Goal: Task Accomplishment & Management: Complete application form

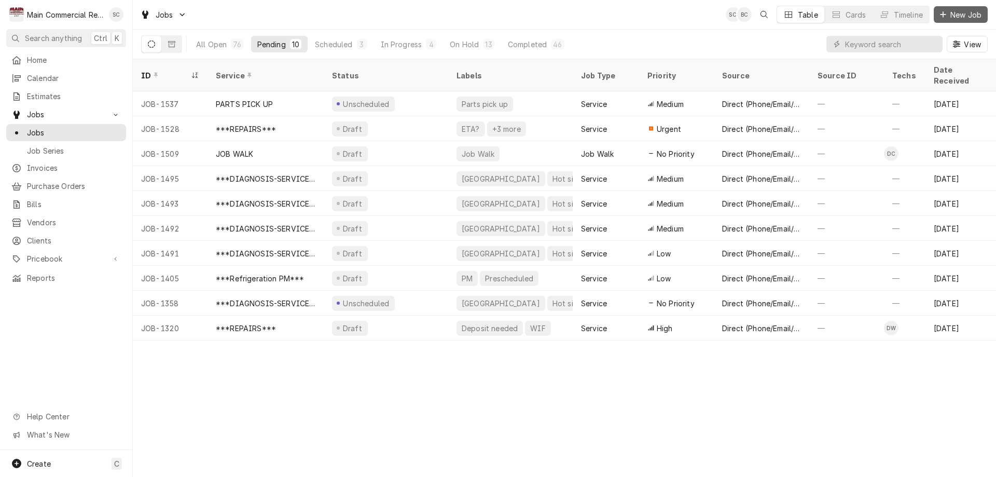
click at [951, 12] on span "New Job" at bounding box center [965, 14] width 35 height 11
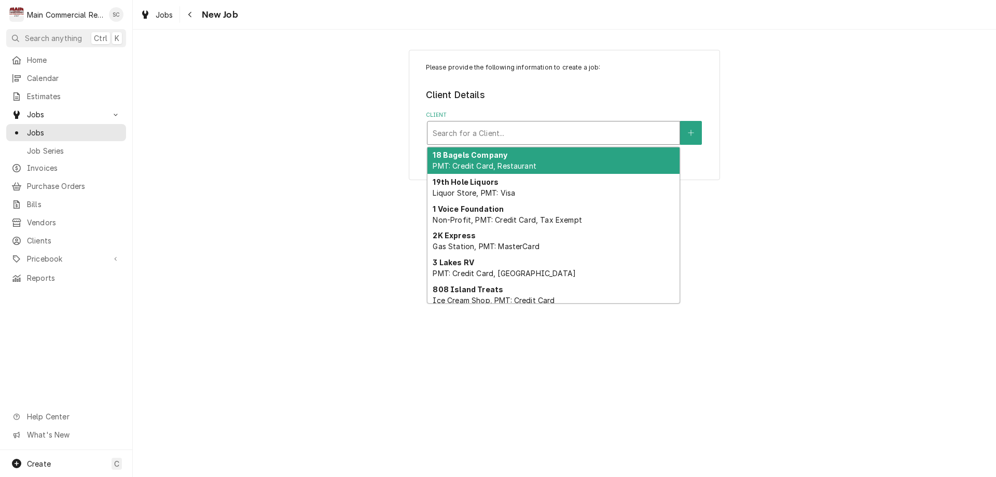
click at [480, 131] on div "Client" at bounding box center [554, 132] width 242 height 19
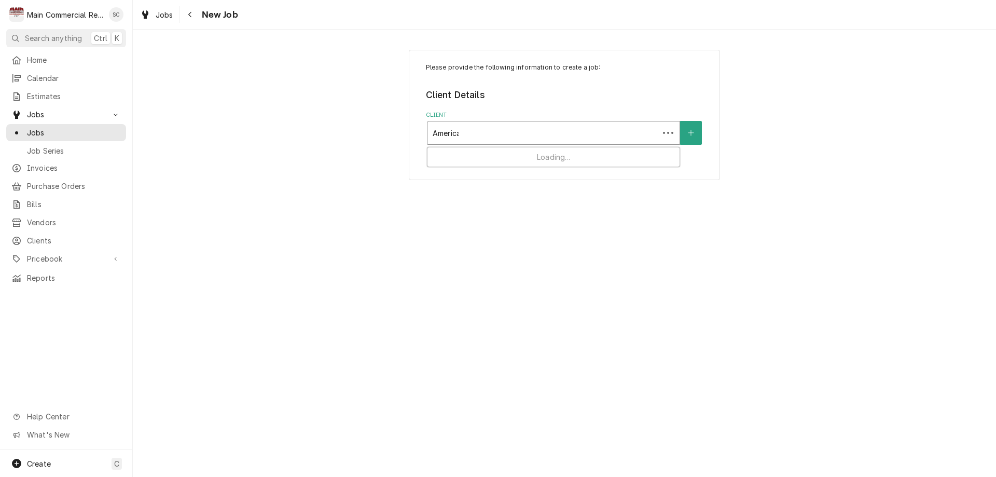
type input "American"
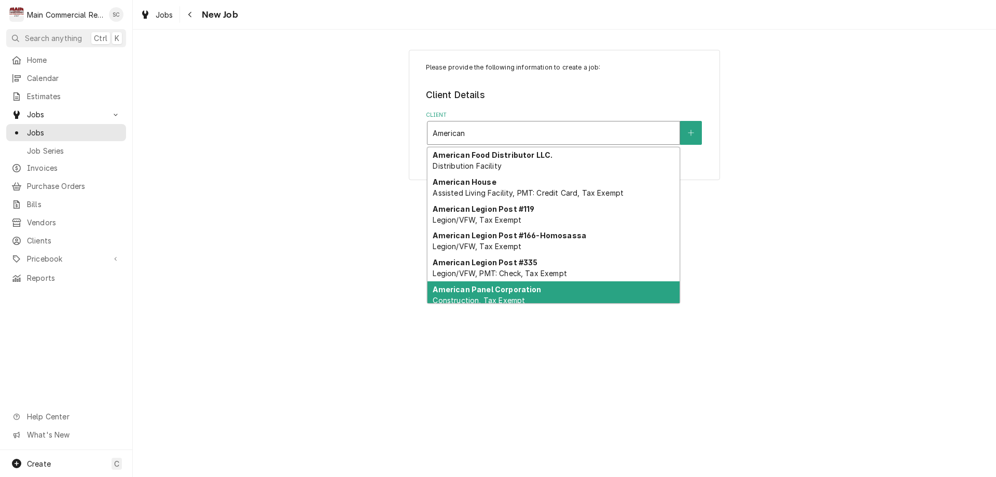
click at [467, 297] on span "Construction, Tax Exempt" at bounding box center [479, 300] width 92 height 9
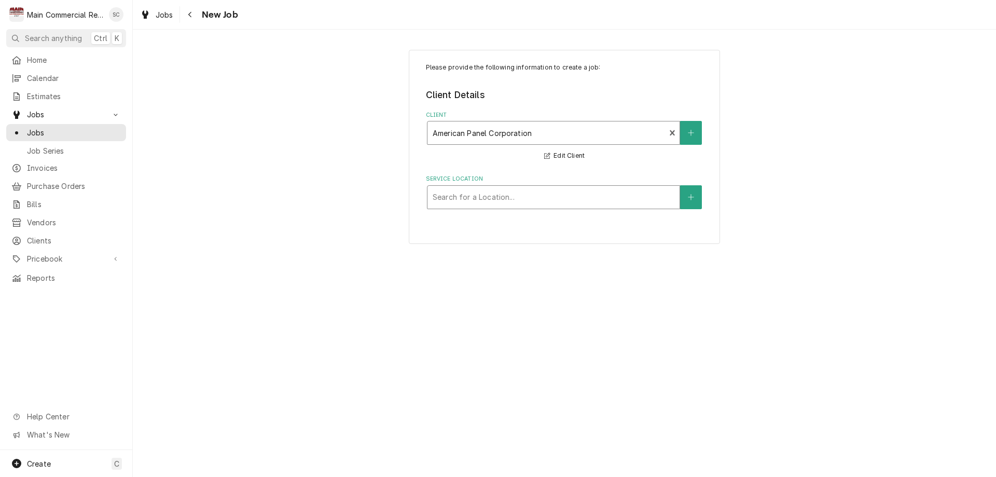
click at [463, 195] on div "Service Location" at bounding box center [554, 197] width 242 height 19
click at [692, 194] on icon "Create New Location" at bounding box center [691, 197] width 6 height 7
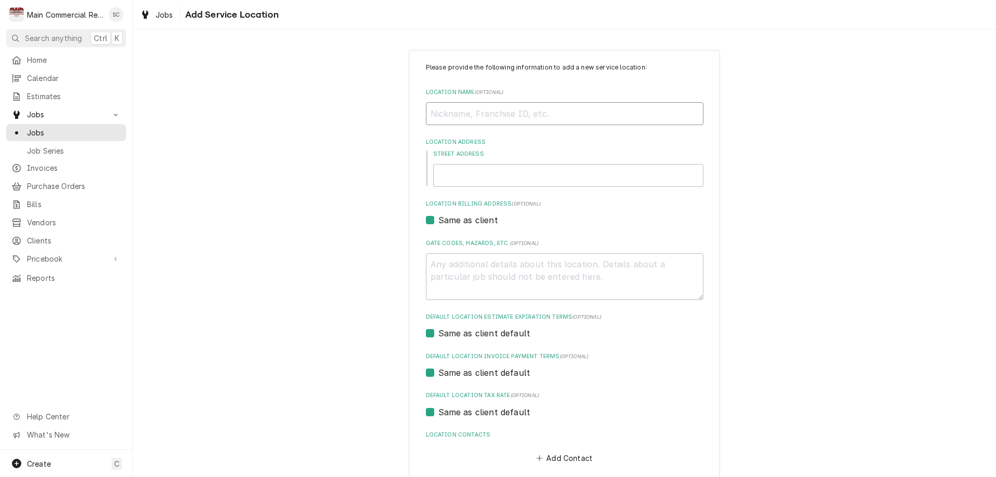
click at [454, 117] on input "Location Name ( optional )" at bounding box center [565, 113] width 278 height 23
type textarea "x"
type input "A"
type textarea "x"
type input "Am"
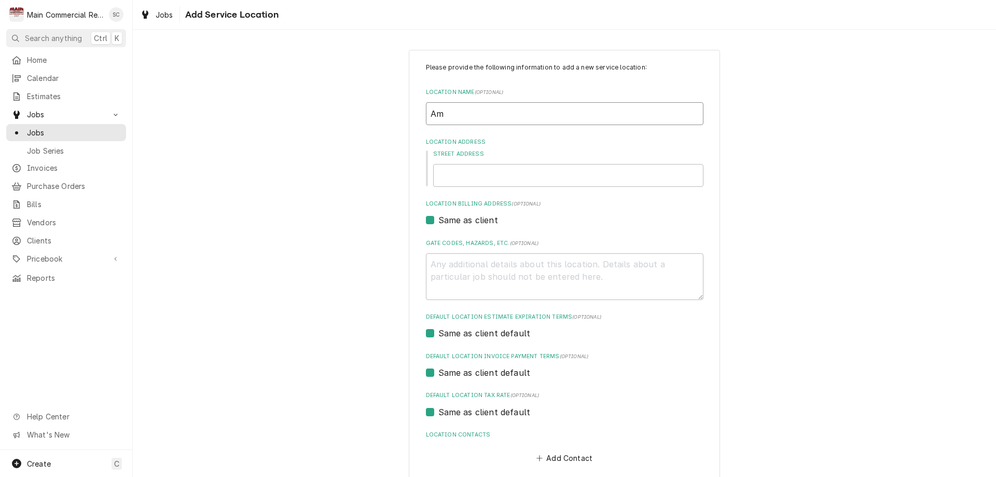
type textarea "x"
type input "Ame"
type textarea "x"
type input "Amer"
type textarea "x"
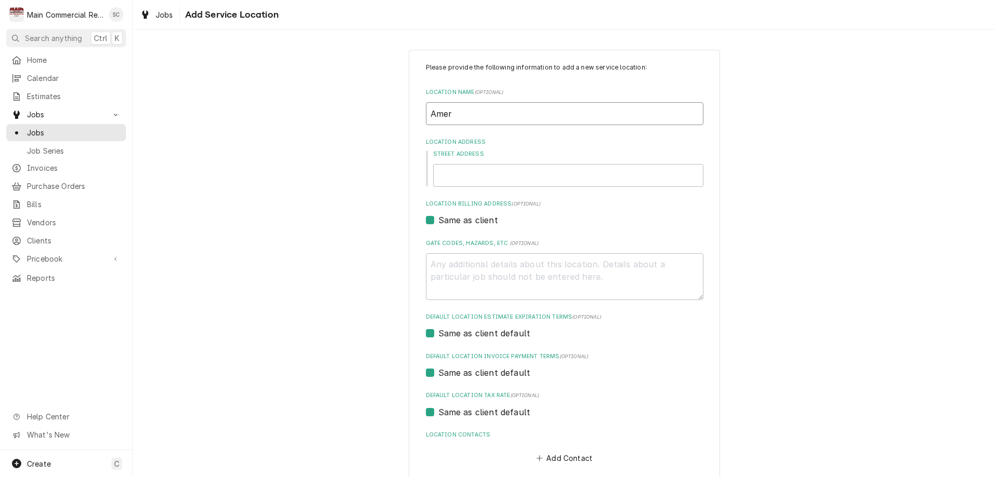
type input "Ameri"
type textarea "x"
type input "Americ"
type textarea "x"
type input "America"
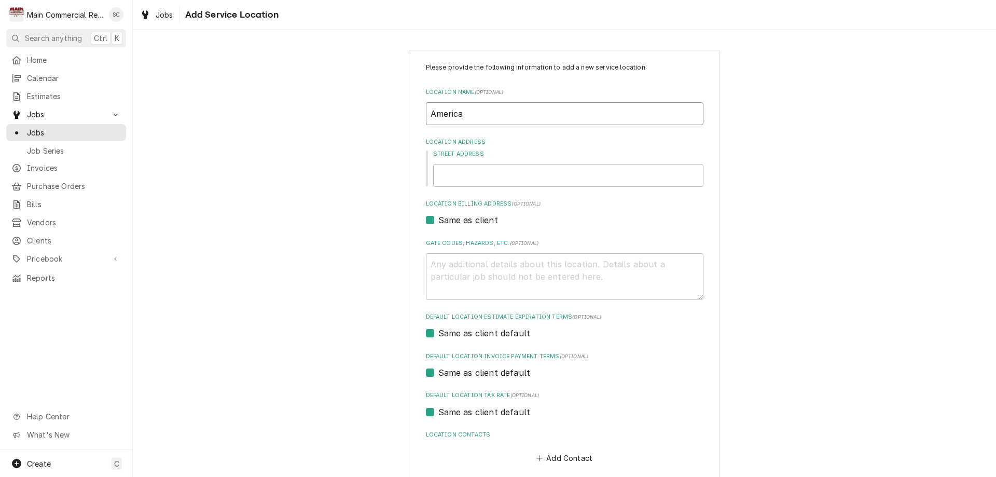
type textarea "x"
type input "American"
type textarea "x"
type input "American"
type textarea "x"
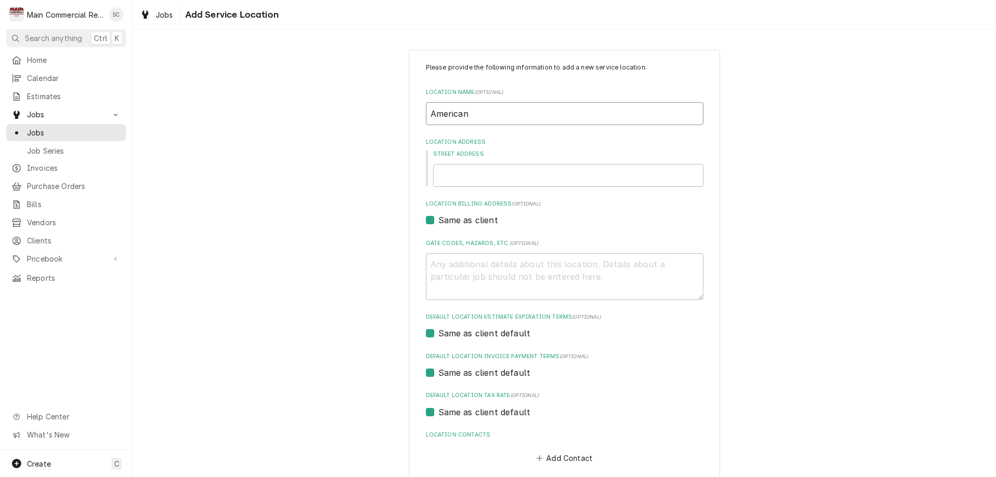
type input "American P"
type textarea "x"
type input "American Pa"
type textarea "x"
type input "American Pan"
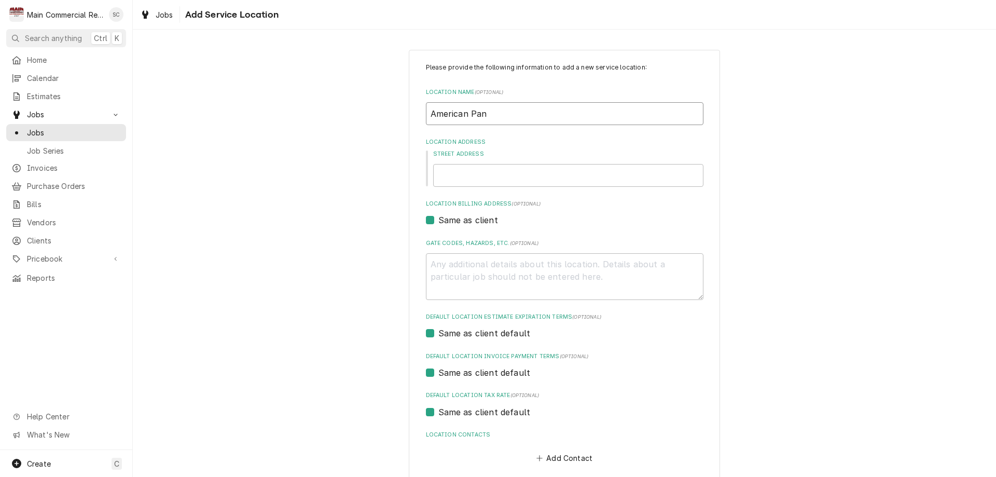
type textarea "x"
type input "American Pane"
type textarea "x"
type input "American Panel"
type textarea "x"
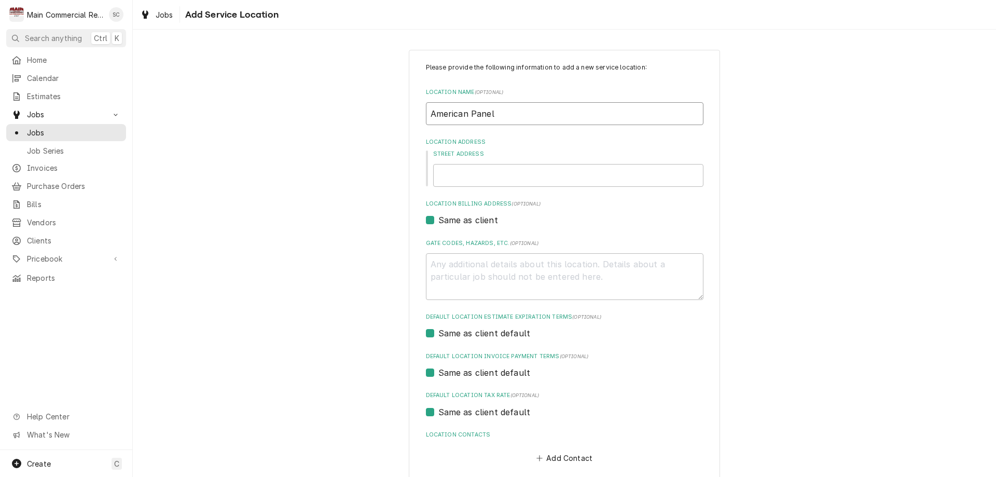
type input "American Panel"
type textarea "x"
type input "American Panel C"
type textarea "x"
type input "American Panel Co"
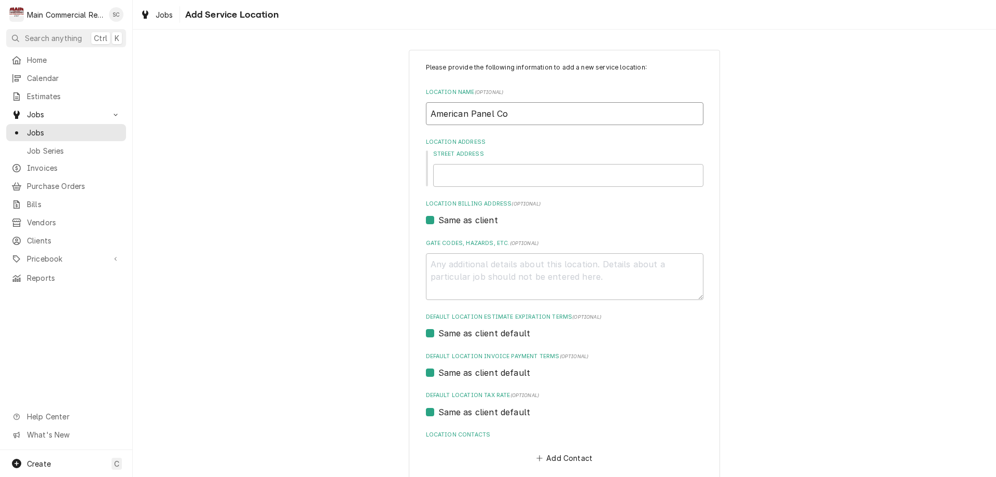
type textarea "x"
type input "American Panel Cor"
type textarea "x"
type input "American Panel Corp"
type textarea "x"
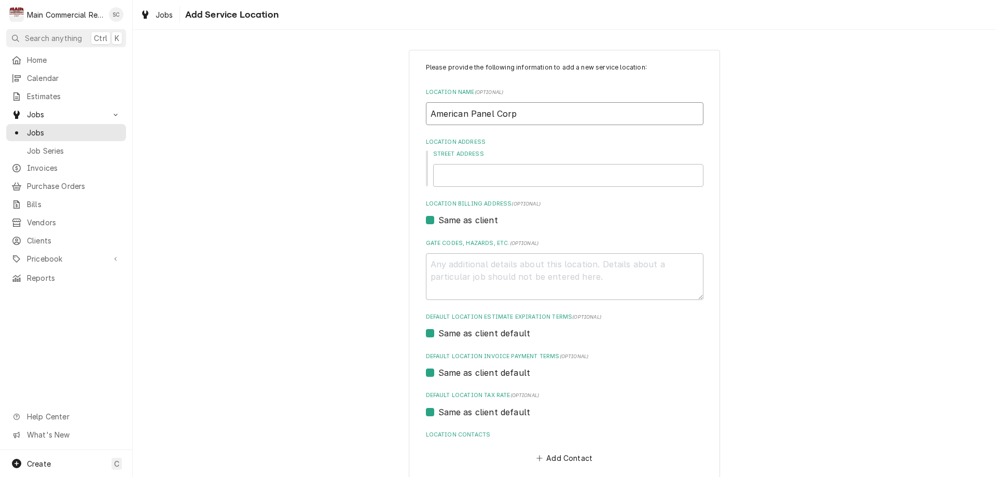
type input "American Panel Corp."
type textarea "x"
type input "American Panel Corp."
type textarea "x"
type input "American Panel Corp. H"
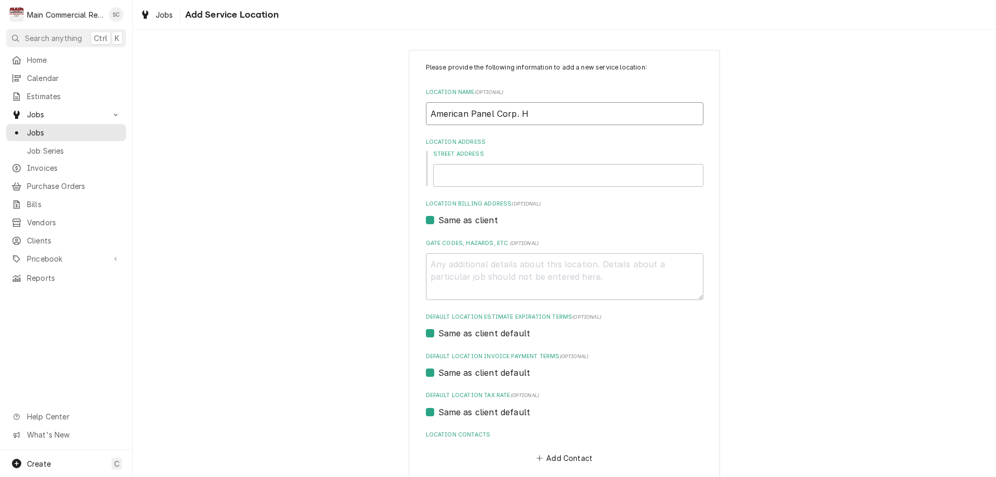
type textarea "x"
type input "American Panel Corp. He"
type textarea "x"
type input "American Panel Corp. Hea"
type textarea "x"
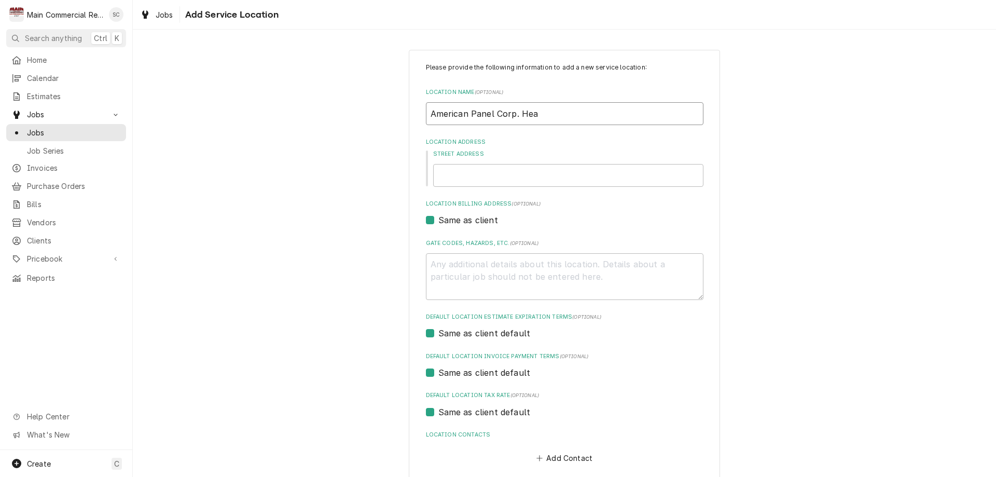
type input "American Panel Corp. Head"
type textarea "x"
type input "American Panel Corp. Headq"
type textarea "x"
type input "American Panel Corp. Headqu"
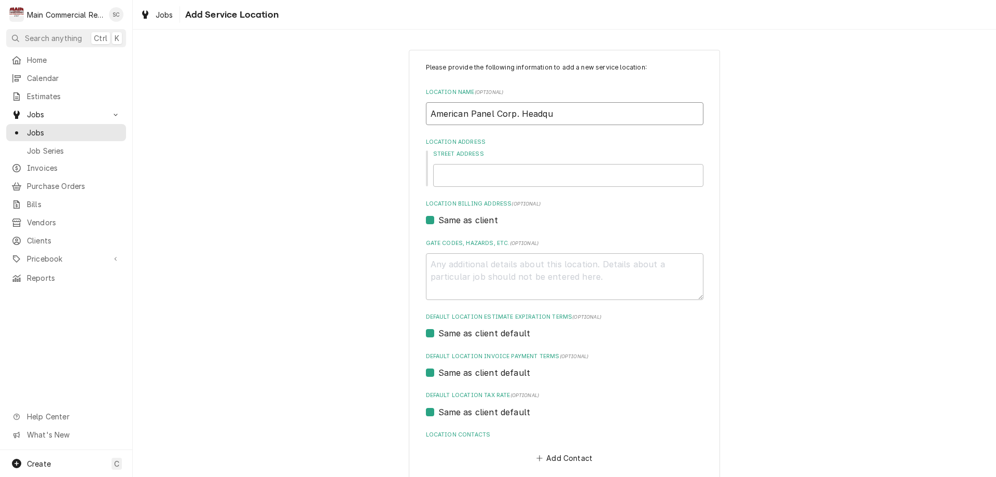
type textarea "x"
type input "American Panel Corp. Headqua"
type textarea "x"
type input "American Panel Corp. Headquat"
type textarea "x"
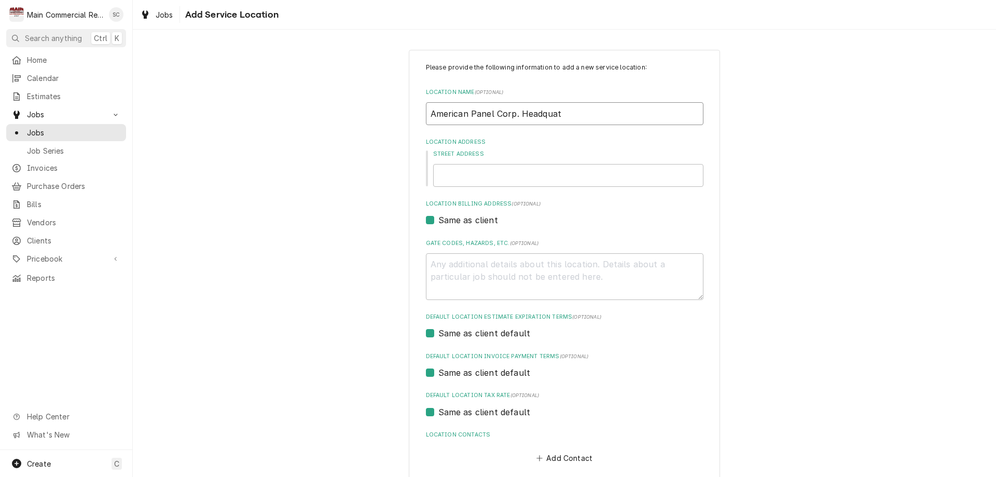
type input "American Panel Corp. Headquate"
type textarea "x"
type input "American Panel Corp. Headquater"
type textarea "x"
type input "American Panel Corp. Headquaters"
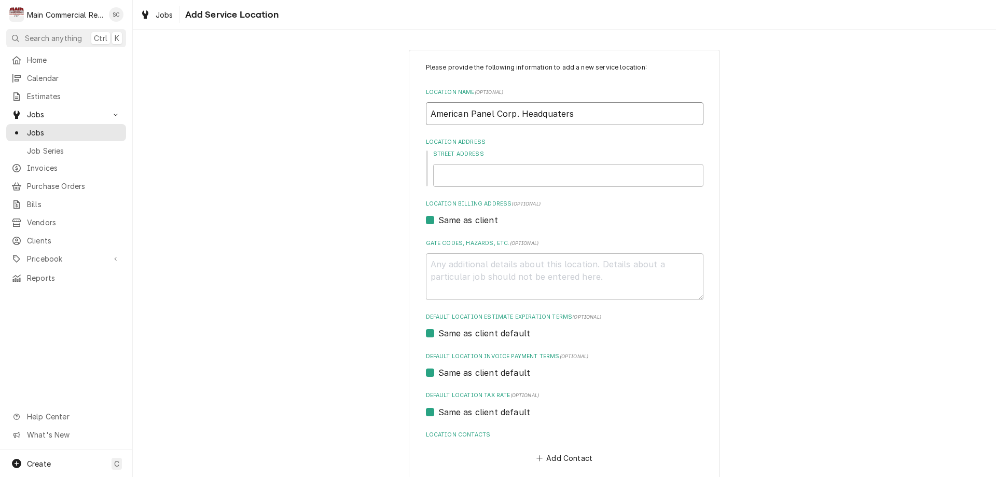
type textarea "x"
type input "American Panel Corp. Headquaters"
click at [470, 177] on input "Street Address" at bounding box center [568, 175] width 270 height 23
type textarea "x"
type input "5"
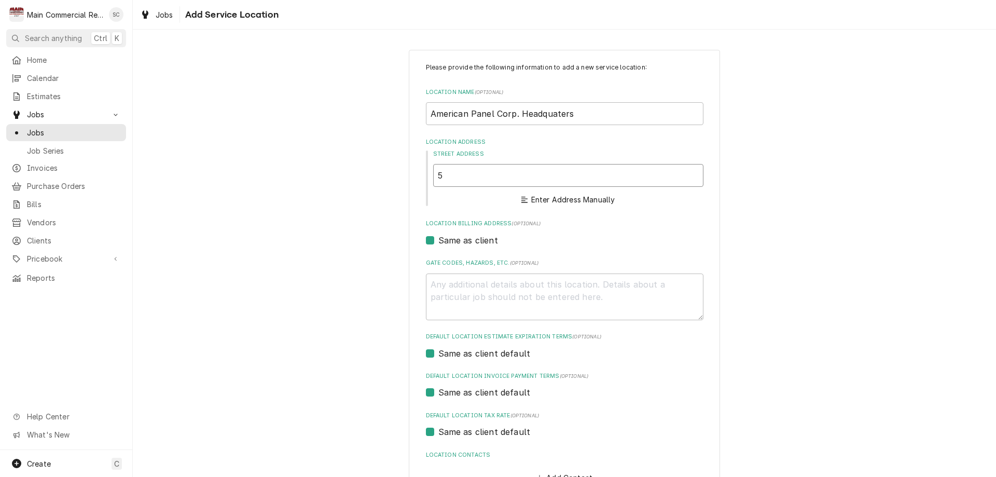
type textarea "x"
type input "58"
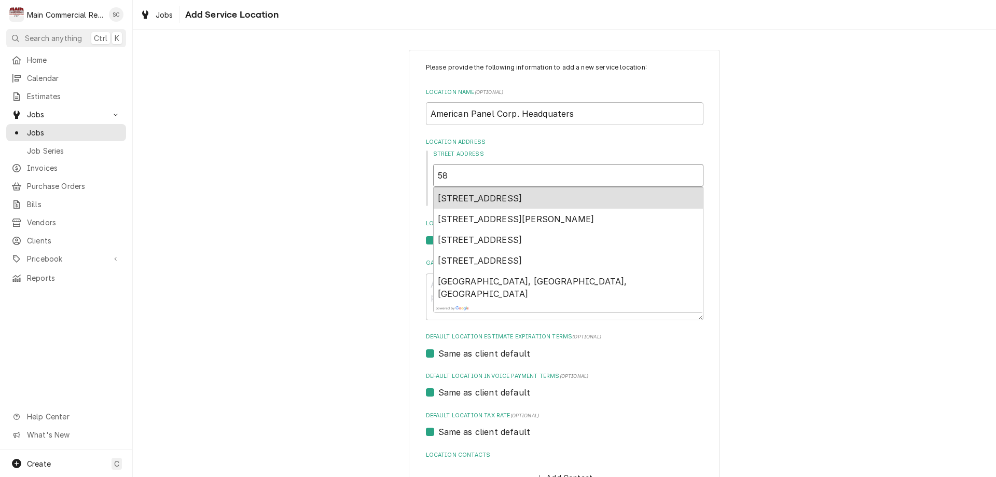
type textarea "x"
type input "580"
type textarea "x"
type input "5800"
type textarea "x"
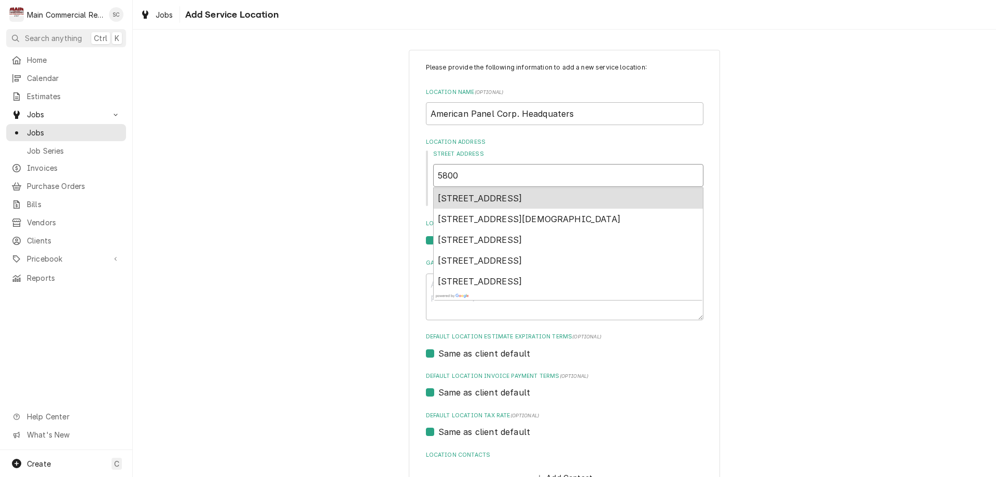
type input "5800"
type textarea "x"
type input "5800 S"
type textarea "x"
type input "5800 SE"
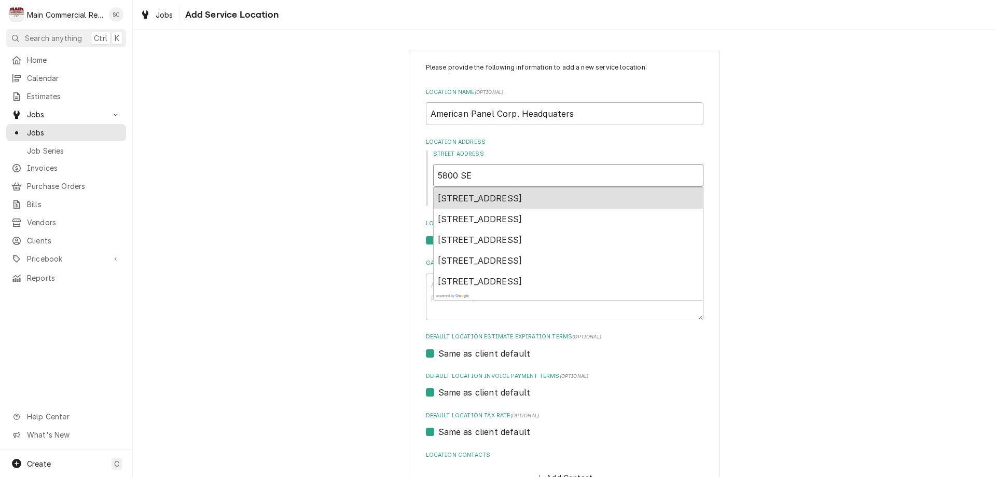
type textarea "x"
type input "5800 SE"
type textarea "x"
type input "5800 SE 7"
type textarea "x"
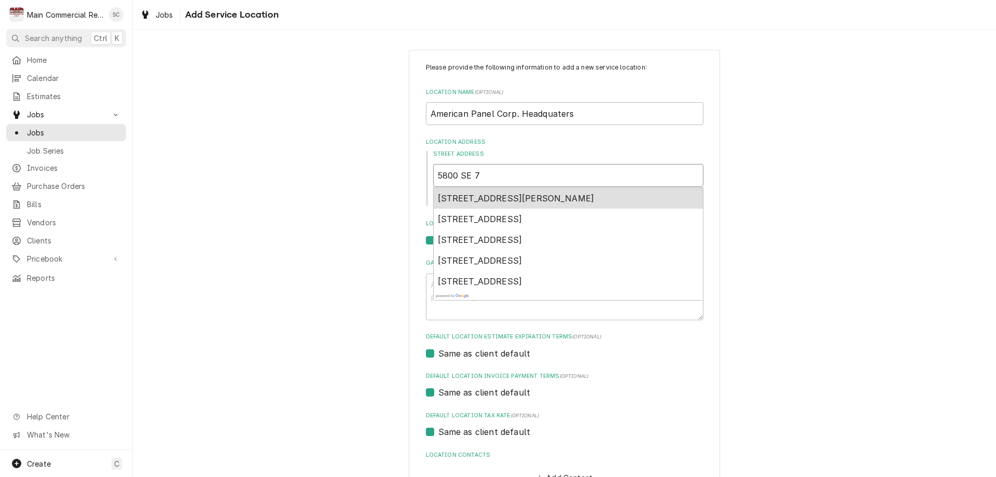
type input "5800 SE 78"
type textarea "x"
type input "5800 SE 78t"
type textarea "x"
type input "5800 SE 78th"
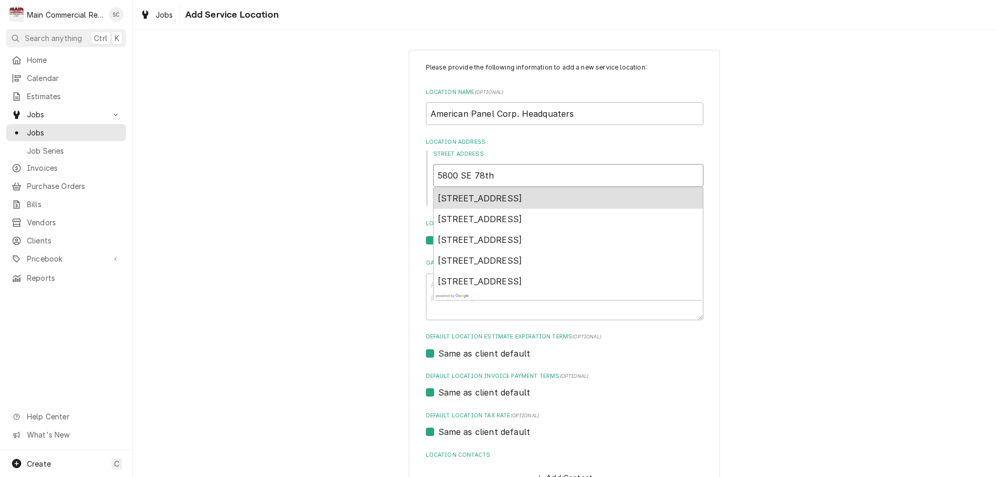
type textarea "x"
type input "5800 SE 78th"
type textarea "x"
type input "5800 SE 78th S"
type textarea "x"
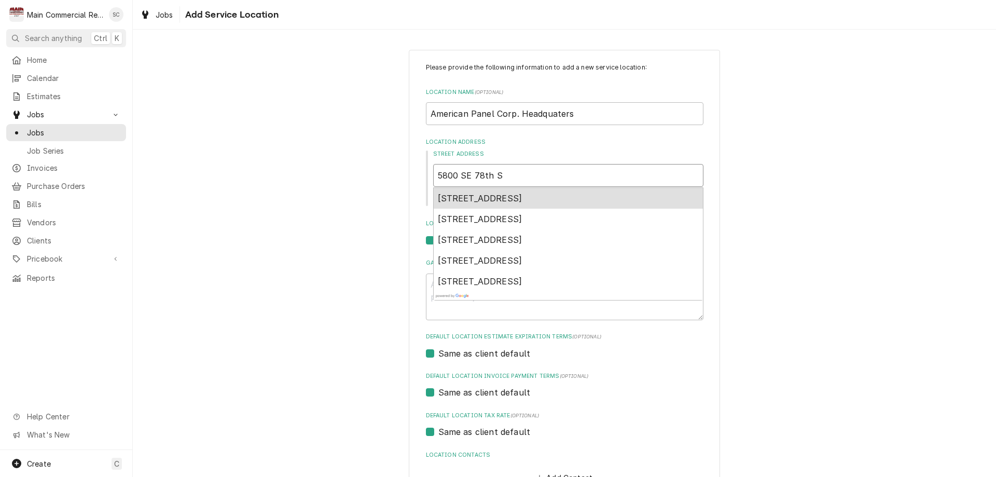
type input "5800 SE 78th St"
click at [473, 197] on span "5800 SE 78th St, Ocala, FL, USA" at bounding box center [480, 198] width 85 height 10
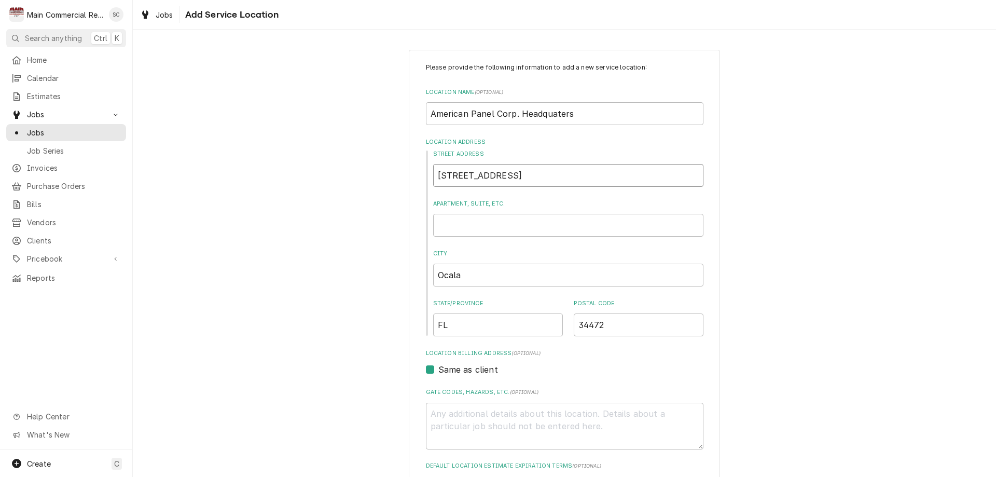
type textarea "x"
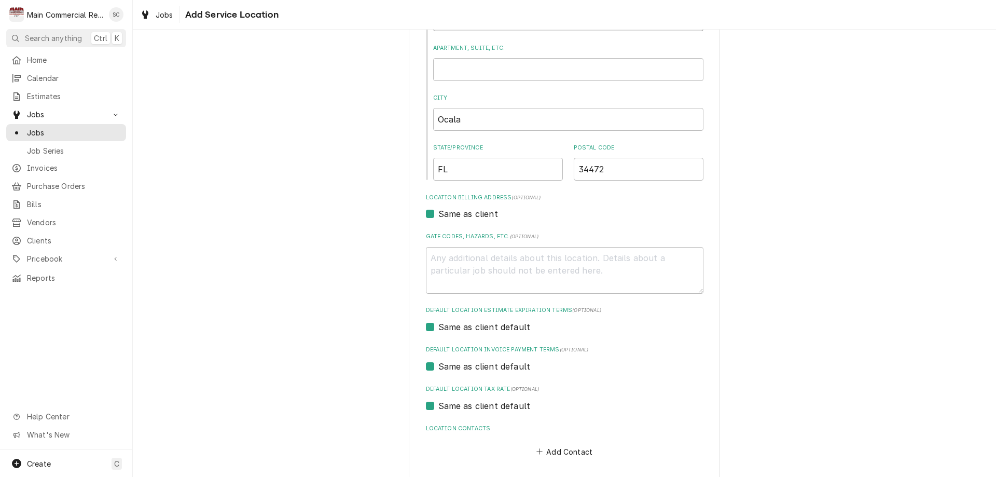
scroll to position [201, 0]
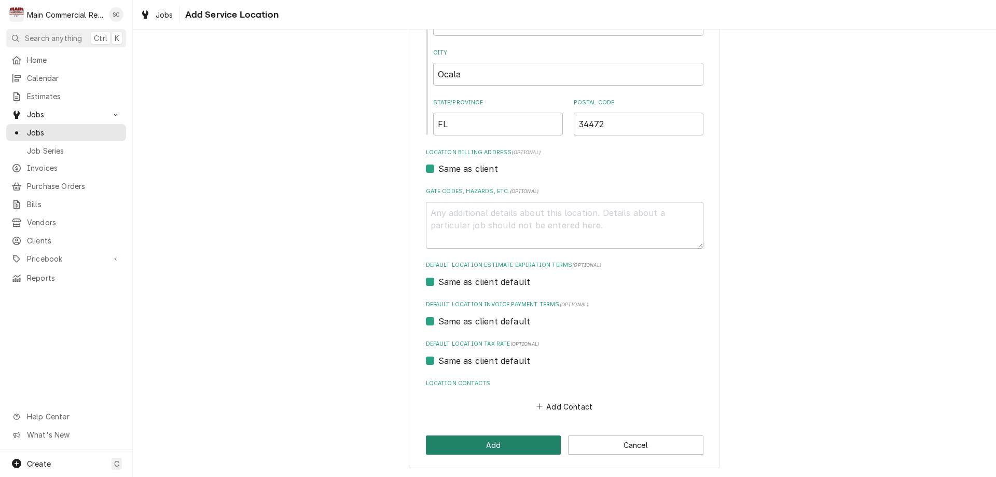
type input "5800 SE 78th St"
click at [489, 445] on button "Add" at bounding box center [493, 444] width 135 height 19
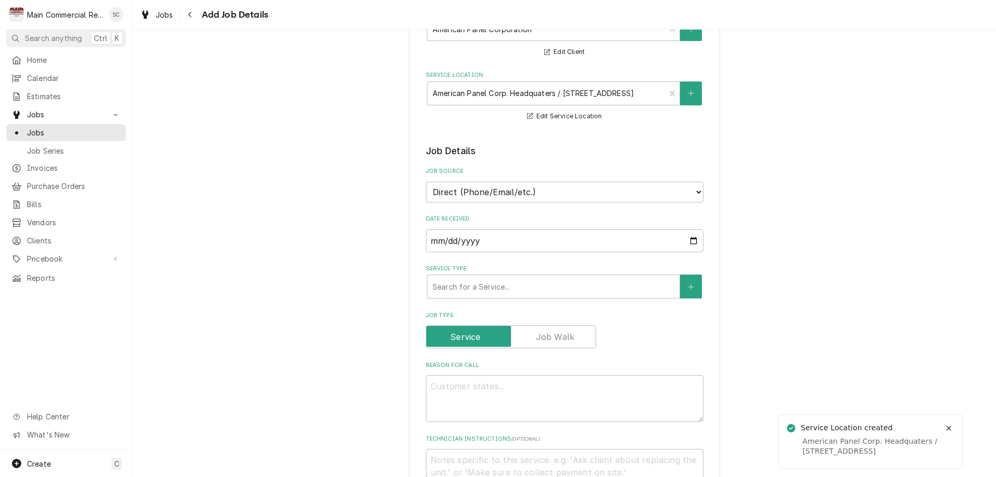
scroll to position [156, 0]
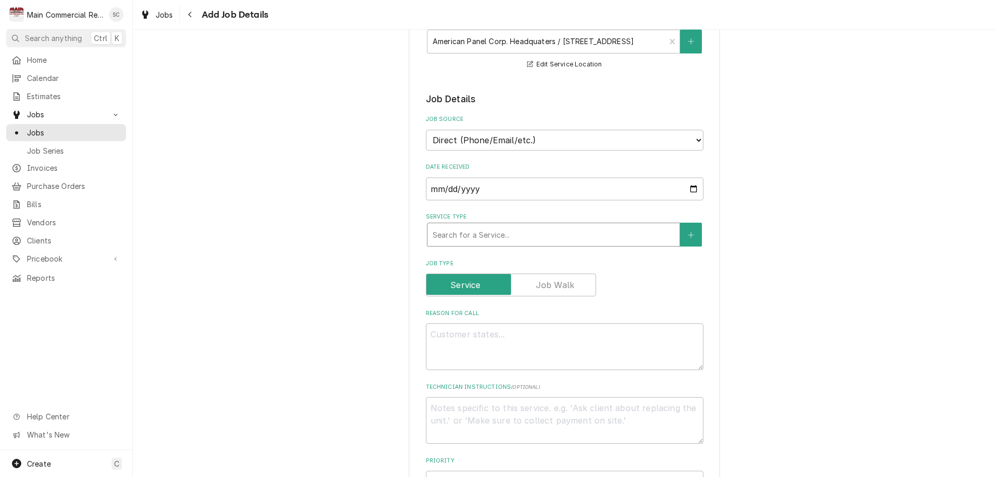
click at [448, 236] on div "Service Type" at bounding box center [554, 234] width 242 height 19
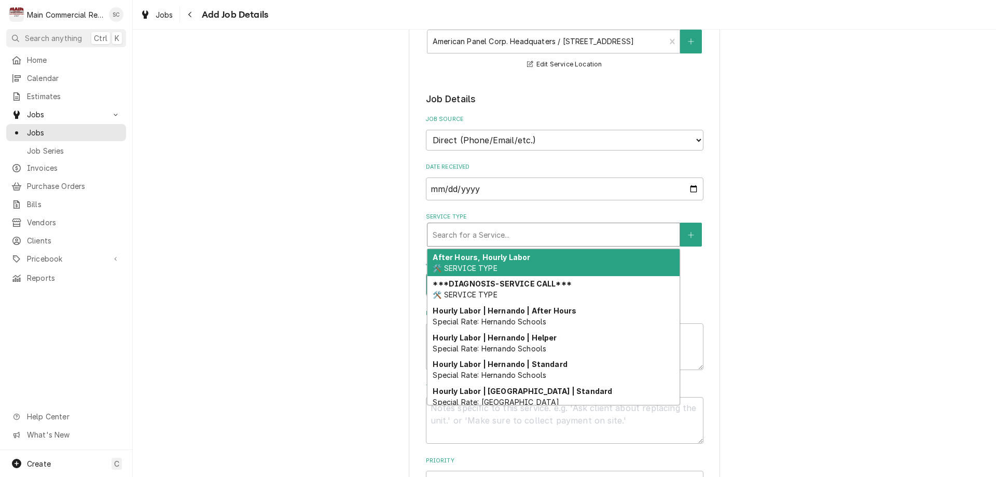
type textarea "x"
type input "p"
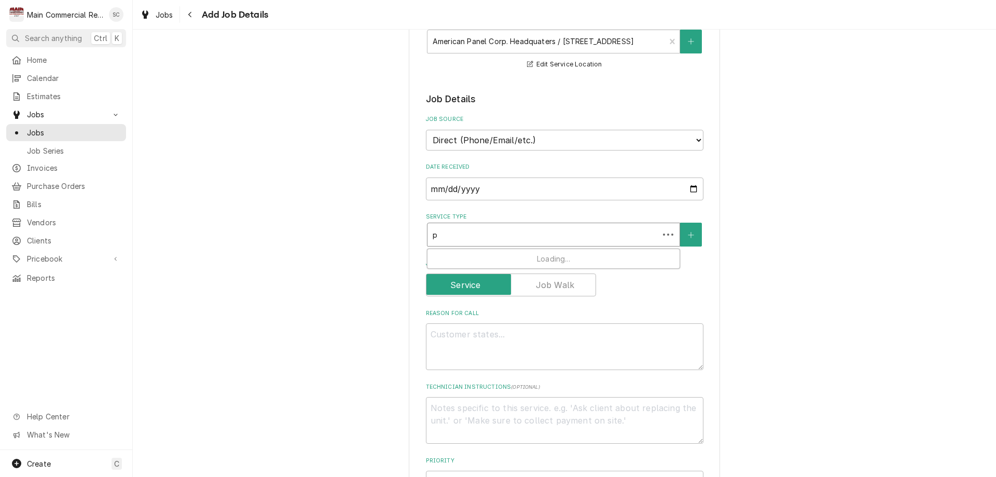
type textarea "x"
type input "pi"
type textarea "x"
type input "pick"
type textarea "x"
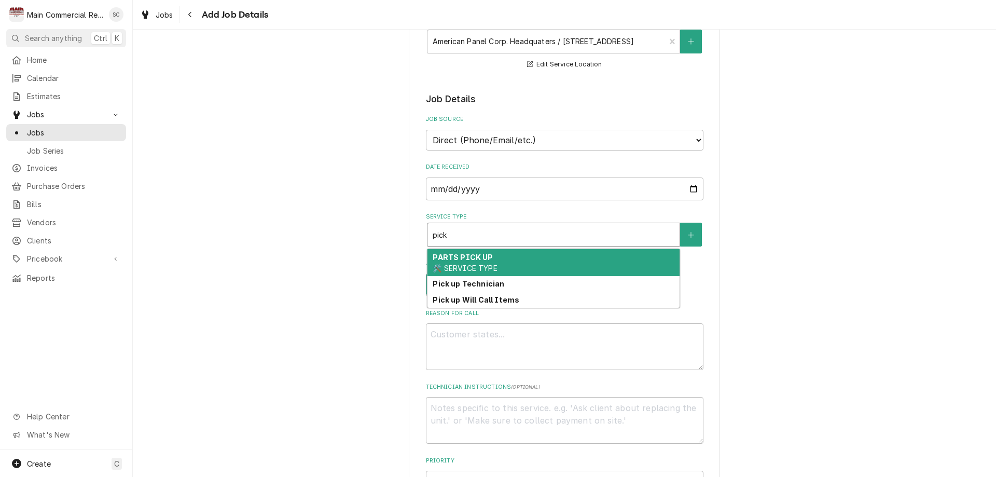
click at [451, 262] on div "PARTS PICK UP 🛠️ SERVICE TYPE" at bounding box center [553, 262] width 252 height 27
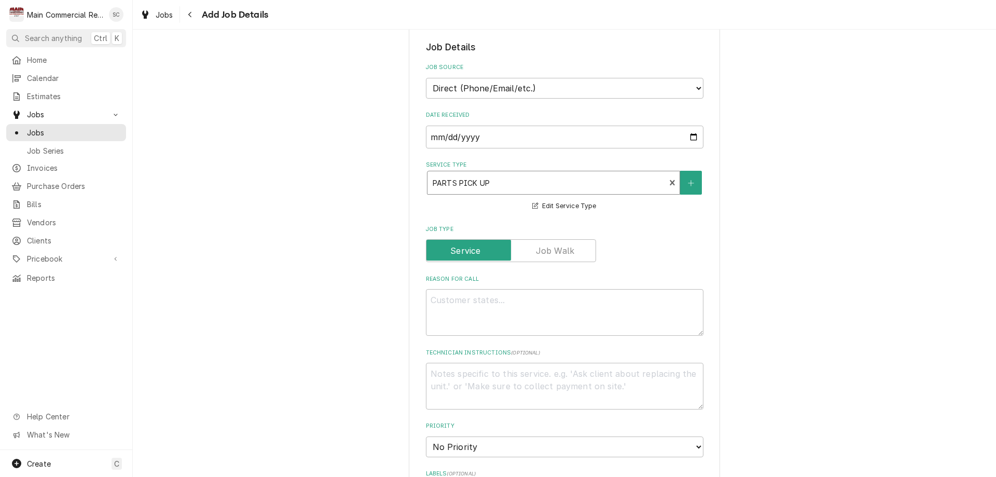
scroll to position [259, 0]
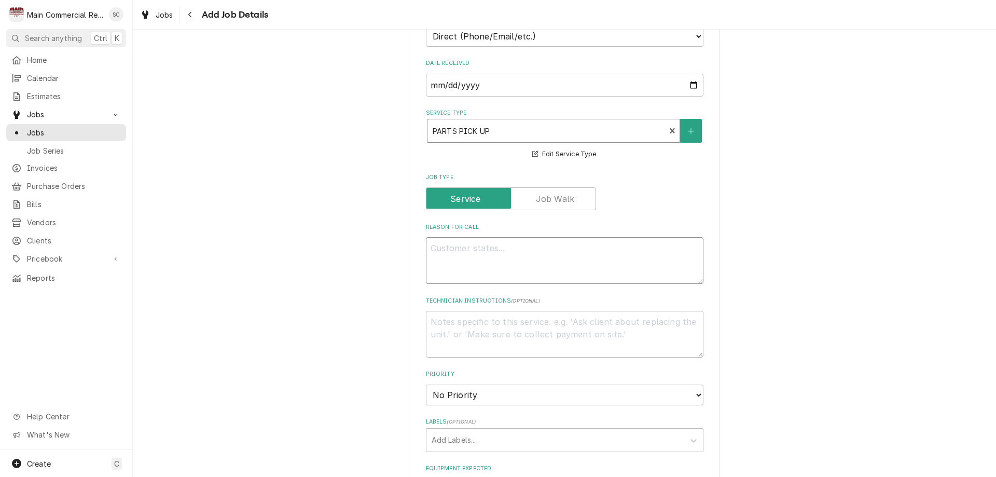
click at [437, 252] on textarea "Reason For Call" at bounding box center [565, 260] width 278 height 47
type textarea "x"
type textarea "H"
type textarea "x"
type textarea "He"
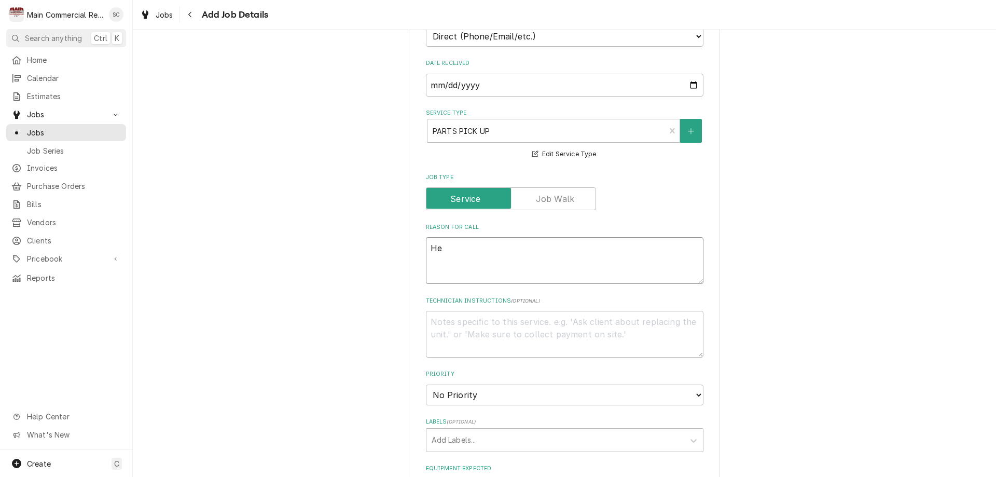
type textarea "x"
type textarea "Hea"
type textarea "x"
type textarea "Head"
type textarea "x"
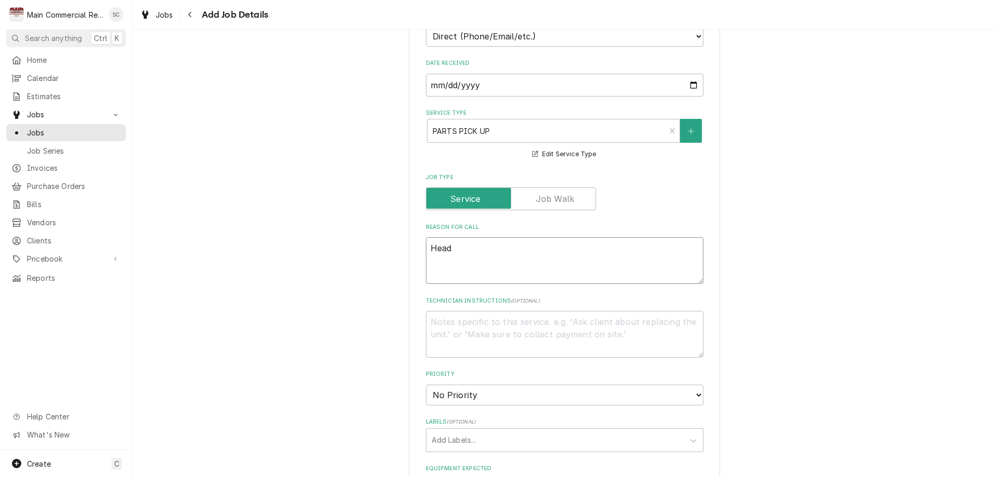
type textarea "Head"
type textarea "x"
type textarea "Head t"
type textarea "x"
type textarea "Head to"
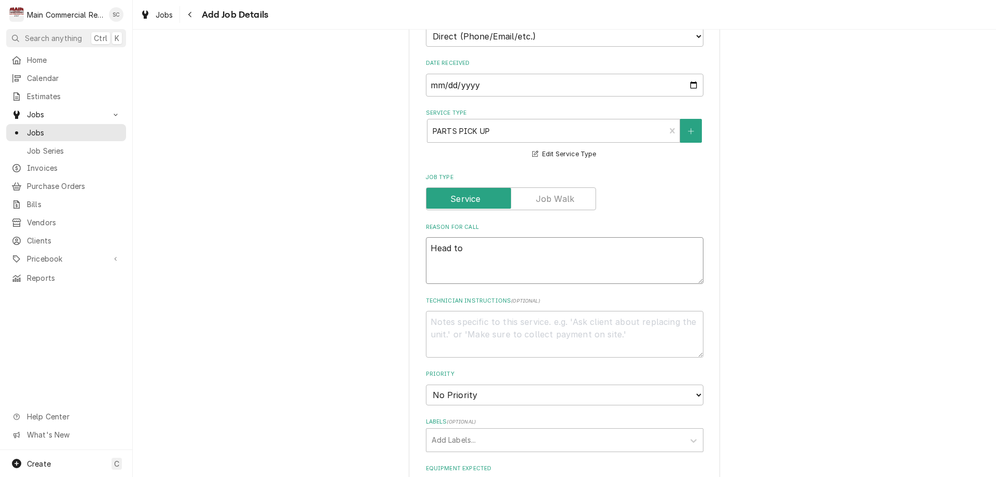
type textarea "x"
type textarea "Head to"
type textarea "x"
type textarea "Head to A"
type textarea "x"
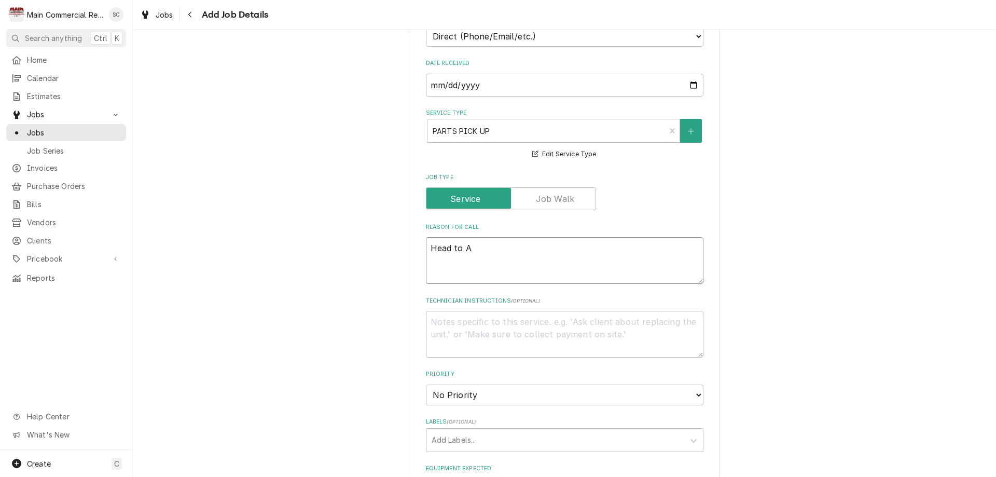
type textarea "Head to Am"
type textarea "x"
type textarea "Head to Ame"
type textarea "x"
type textarea "Head to Amer"
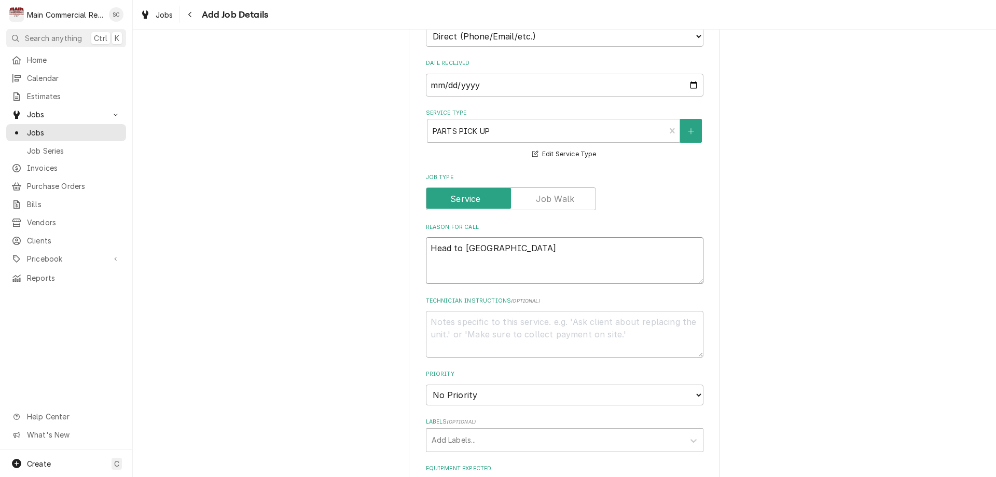
type textarea "x"
type textarea "Head to Ameri"
type textarea "x"
type textarea "Head to Americ"
type textarea "x"
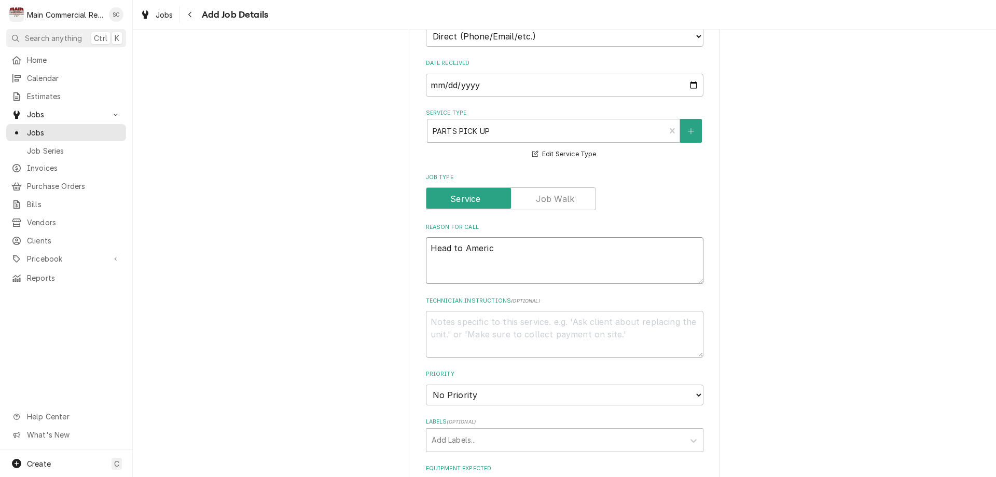
type textarea "Head to America"
type textarea "x"
type textarea "Head to American"
type textarea "x"
type textarea "Head to American"
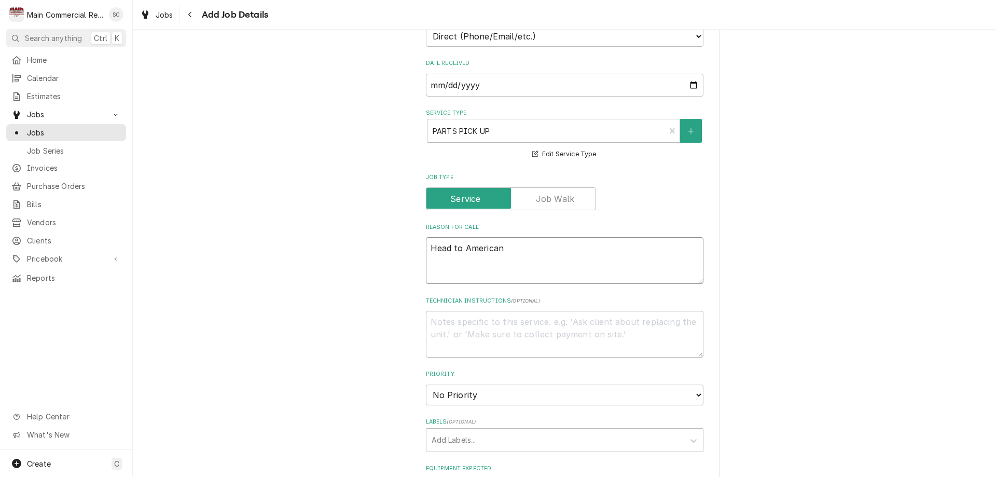
type textarea "x"
type textarea "Head to American P"
type textarea "x"
type textarea "Head to American Pa"
type textarea "x"
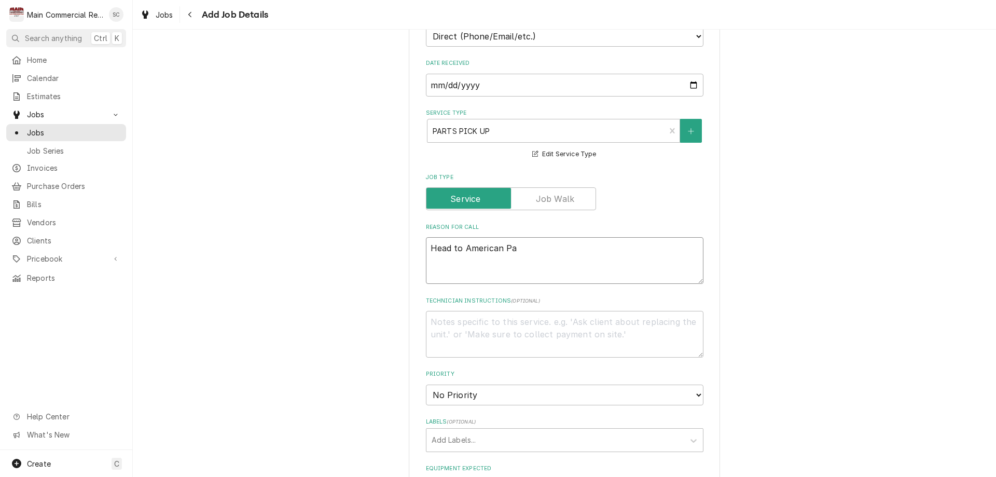
type textarea "Head to American Pan"
type textarea "x"
type textarea "Head to American Pane"
type textarea "x"
type textarea "Head to American Panel"
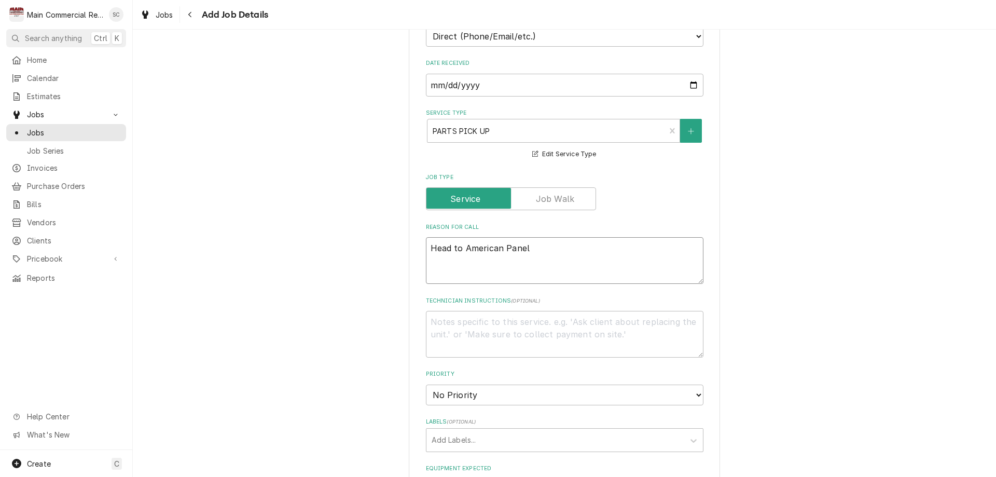
type textarea "x"
type textarea "Head to American Panel"
type textarea "x"
type textarea "Head to American Panel t"
type textarea "x"
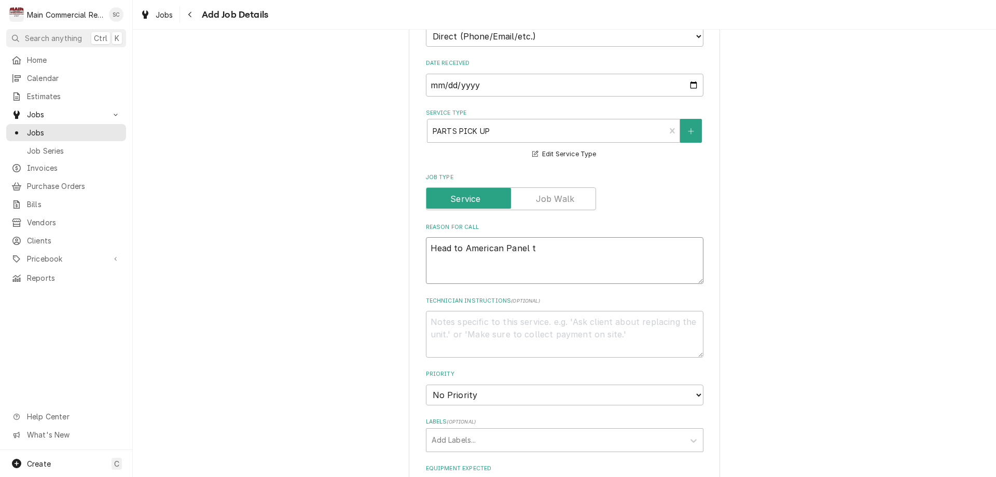
type textarea "Head to American Panel to"
type textarea "x"
type textarea "Head to American Panel to"
type textarea "x"
type textarea "Head to American Panel to p"
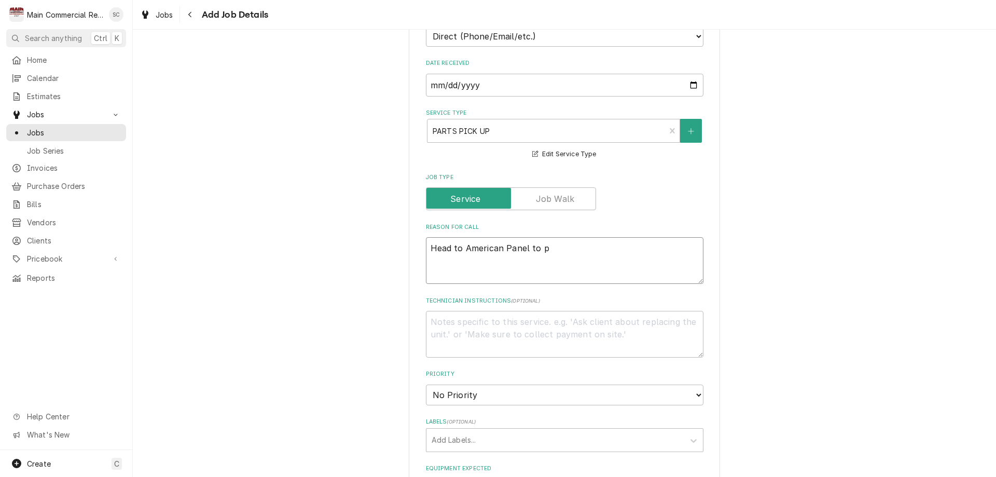
type textarea "x"
type textarea "Head to American Panel to pi"
type textarea "x"
type textarea "Head to American Panel to pic"
type textarea "x"
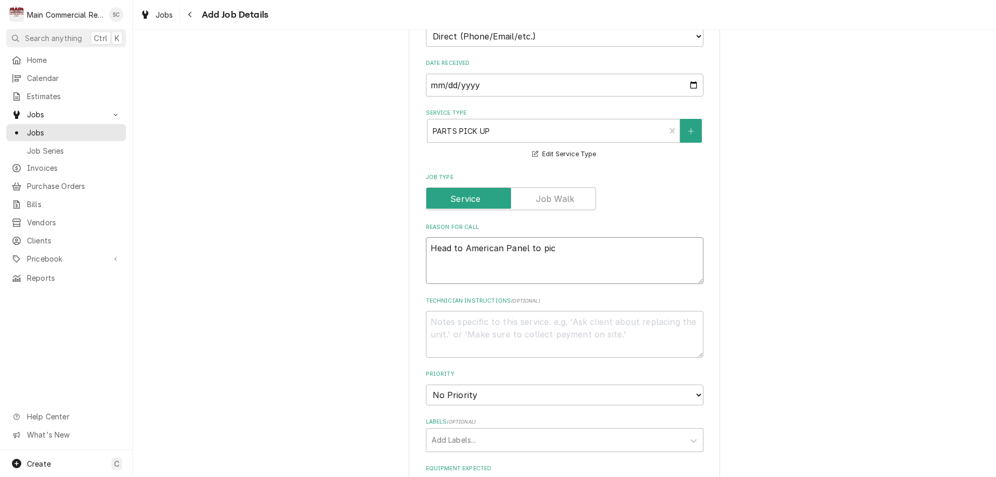
type textarea "Head to American Panel to pick"
type textarea "x"
type textarea "Head to American Panel to pick"
type textarea "x"
type textarea "Head to American Panel to pick u"
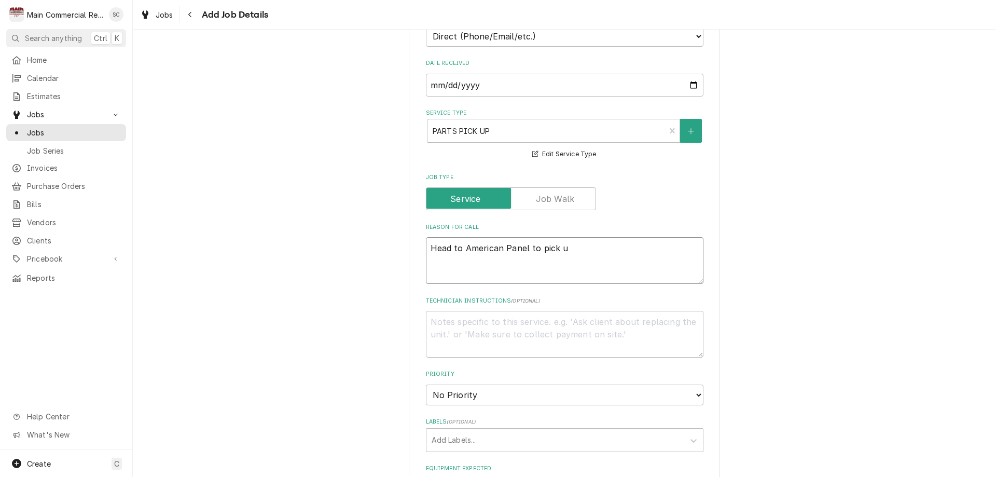
type textarea "x"
type textarea "Head to American Panel to pick up"
type textarea "x"
type textarea "Head to American Panel to pick up"
type textarea "x"
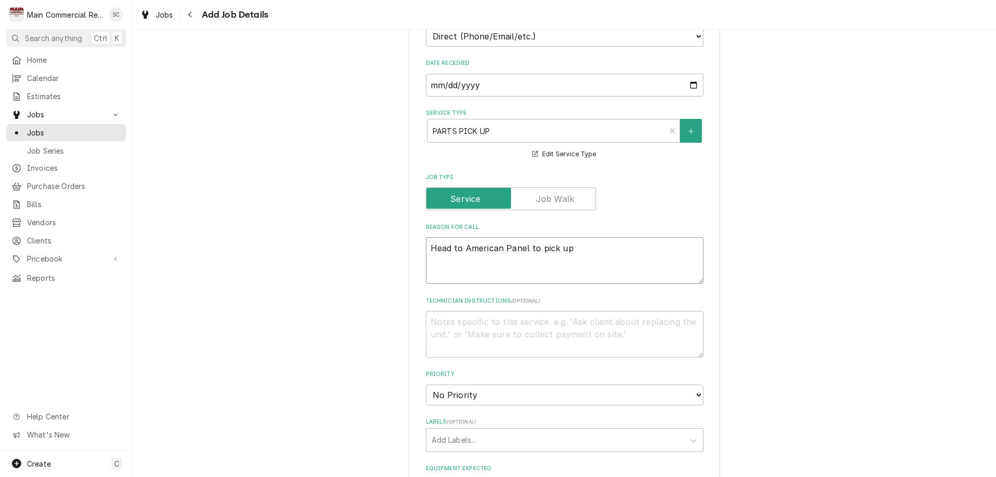
type textarea "Head to American Panel to pick up n"
type textarea "x"
type textarea "Head to American Panel to pick up ne"
type textarea "x"
type textarea "Head to American Panel to pick up new"
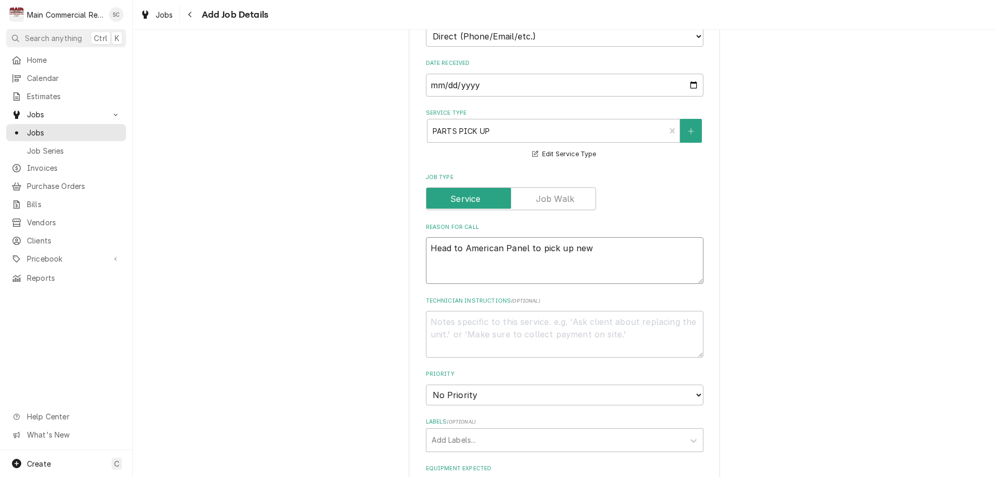
type textarea "x"
type textarea "Head to American Panel to pick up new"
type textarea "x"
type textarea "Head to American Panel to pick up new w"
type textarea "x"
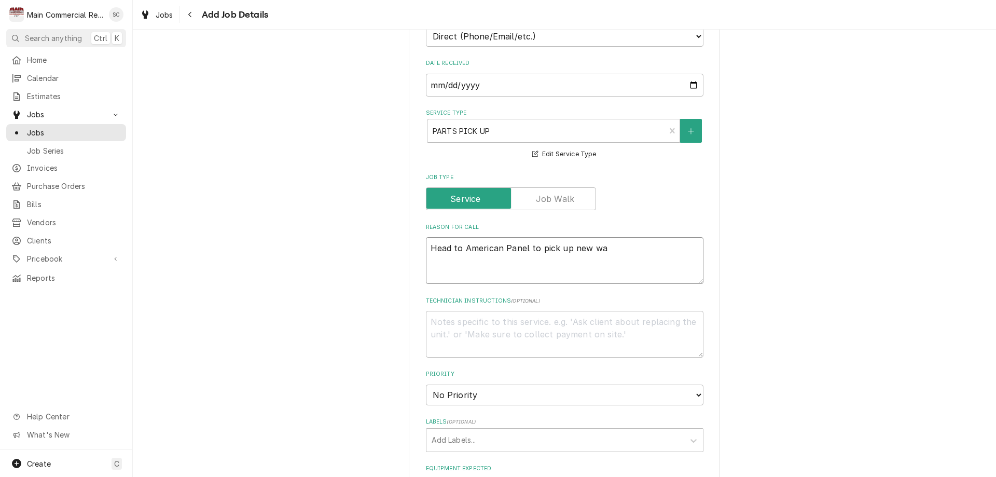
type textarea "Head to American Panel to pick up new wal"
type textarea "x"
type textarea "Head to American Panel to pick up new wall"
type textarea "x"
type textarea "Head to American Panel to pick up new wall"
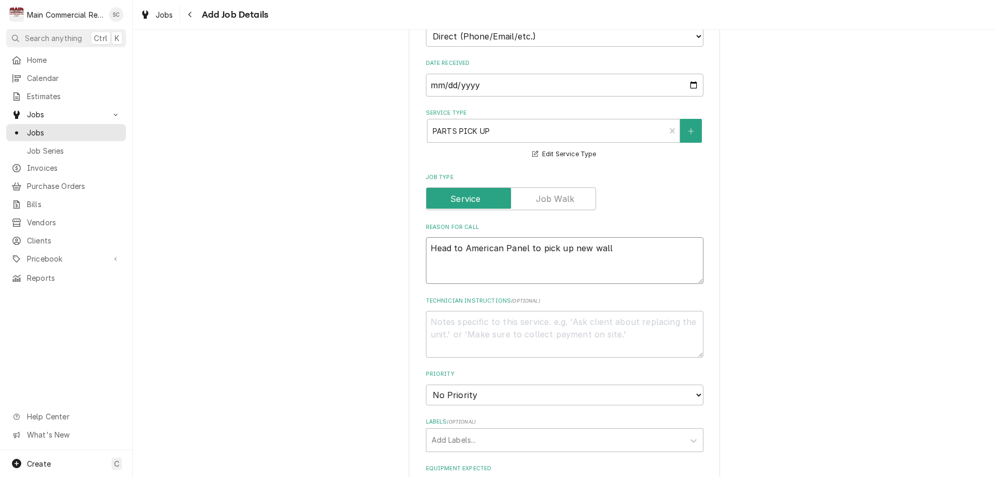
type textarea "x"
type textarea "Head to American Panel to pick up new wall pa"
type textarea "x"
type textarea "Head to American Panel to pick up new wall pan"
type textarea "x"
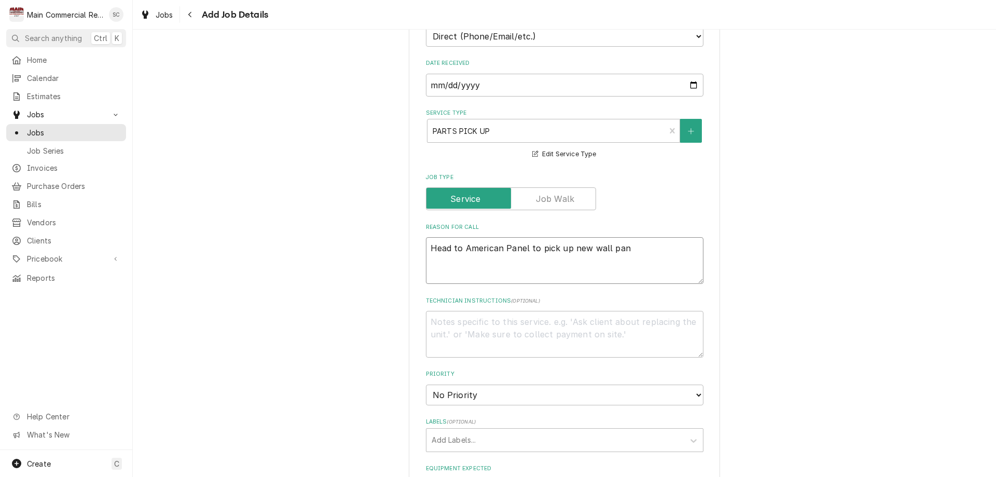
type textarea "Head to American Panel to pick up new wall pane"
type textarea "x"
type textarea "Head to American Panel to pick up new wall panel"
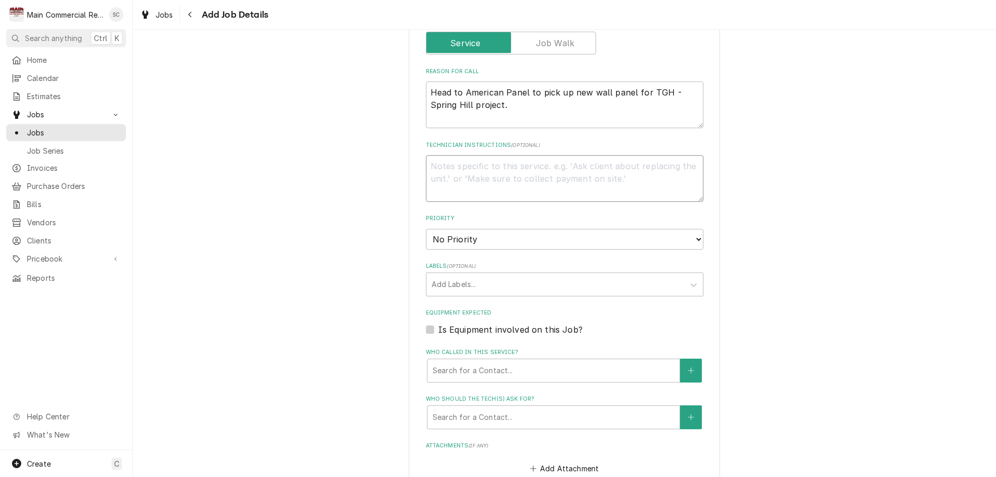
click at [443, 168] on textarea "Technician Instructions ( optional )" at bounding box center [565, 178] width 278 height 47
click at [473, 238] on select "No Priority Urgent High Medium Low" at bounding box center [565, 239] width 278 height 21
click at [426, 229] on select "No Priority Urgent High Medium Low" at bounding box center [565, 239] width 278 height 21
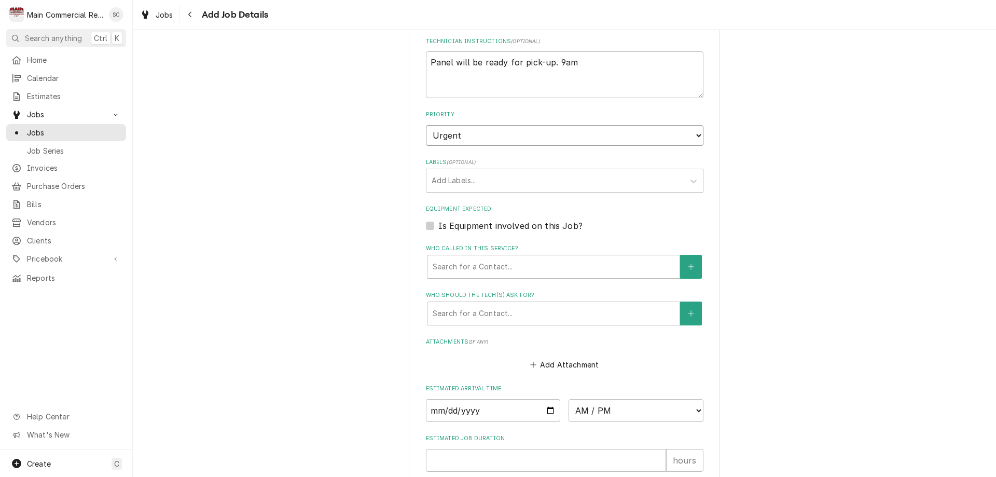
scroll to position [571, 0]
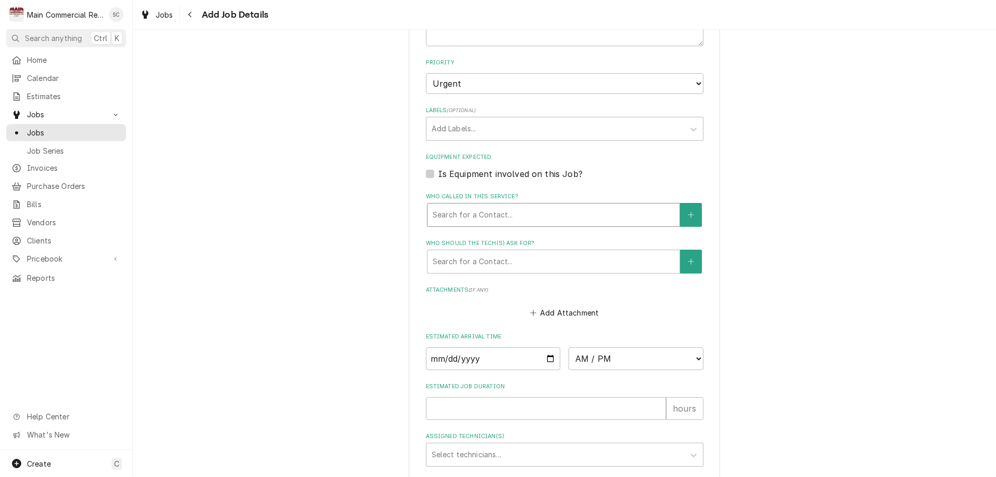
click at [470, 215] on div "Who called in this service?" at bounding box center [554, 214] width 242 height 19
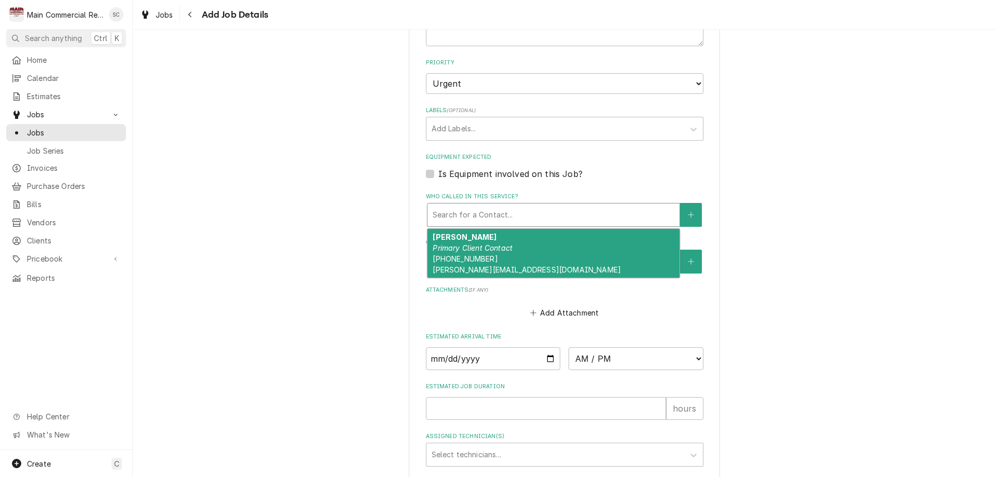
click at [470, 215] on div "Who called in this service?" at bounding box center [554, 214] width 242 height 19
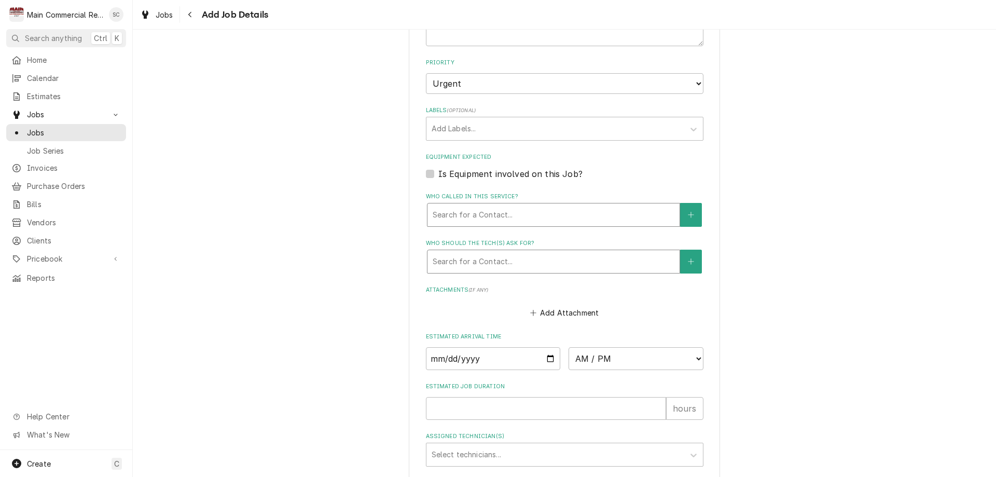
click at [469, 261] on div "Who should the tech(s) ask for?" at bounding box center [554, 261] width 242 height 19
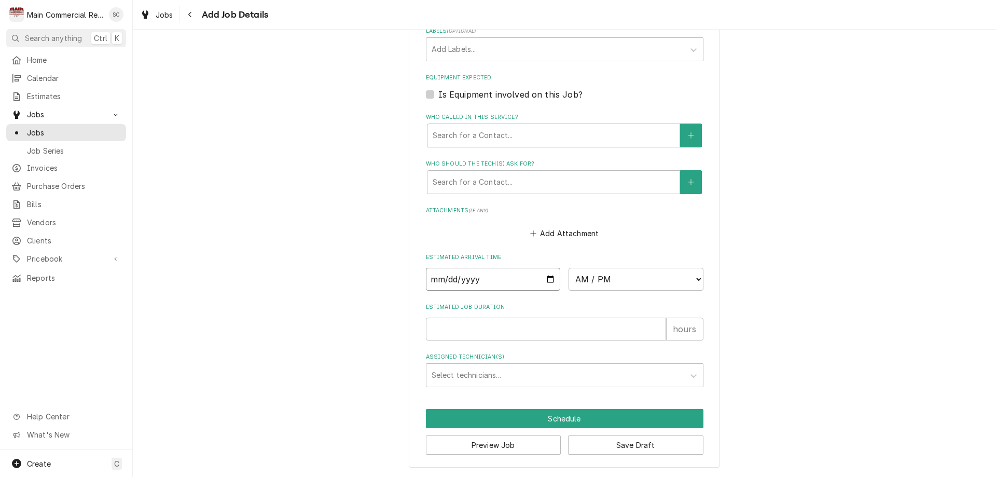
click at [460, 280] on input "Date" at bounding box center [493, 279] width 135 height 23
click at [546, 278] on input "Date" at bounding box center [493, 279] width 135 height 23
click at [585, 277] on select "AM / PM 6:00 AM 6:15 AM 6:30 AM 6:45 AM 7:00 AM 7:15 AM 7:30 AM 7:45 AM 8:00 AM…" at bounding box center [636, 279] width 135 height 23
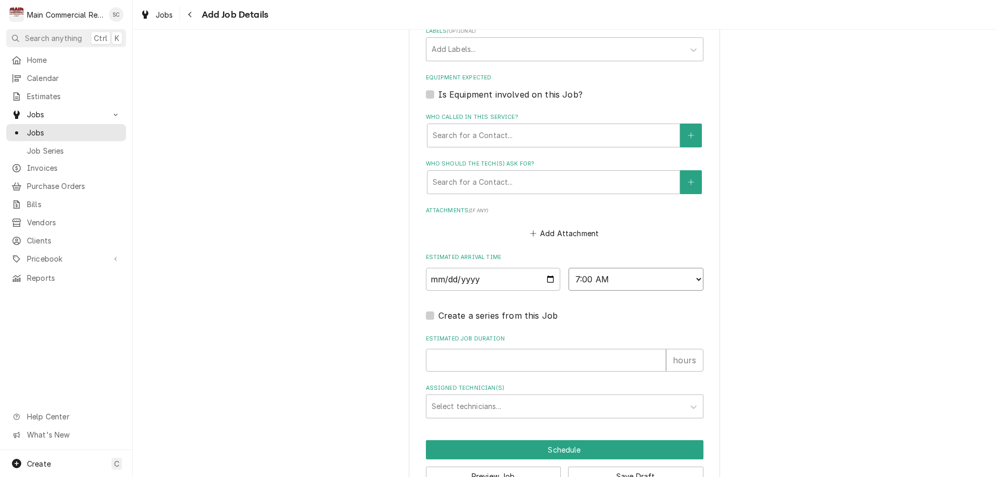
scroll to position [681, 0]
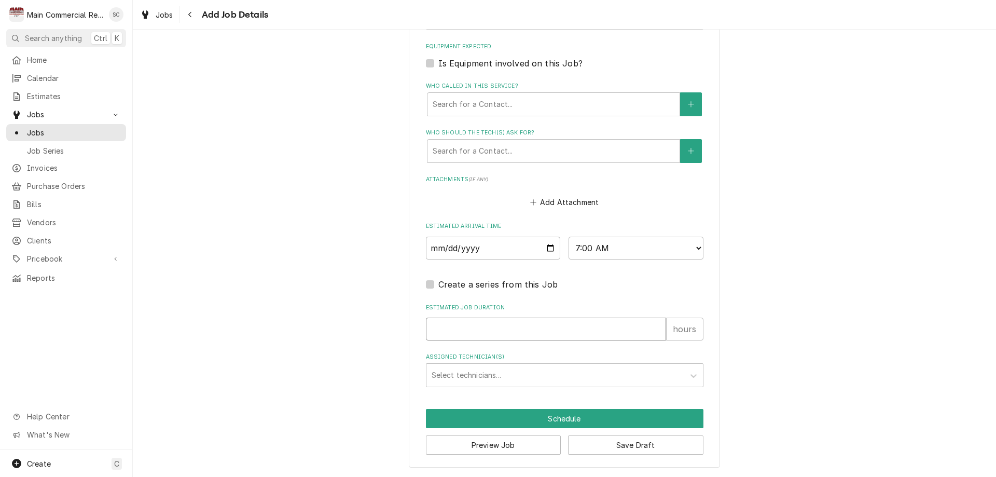
click at [426, 329] on input "Estimated Job Duration" at bounding box center [546, 329] width 240 height 23
click at [436, 371] on div "Assigned Technician(s)" at bounding box center [555, 375] width 247 height 19
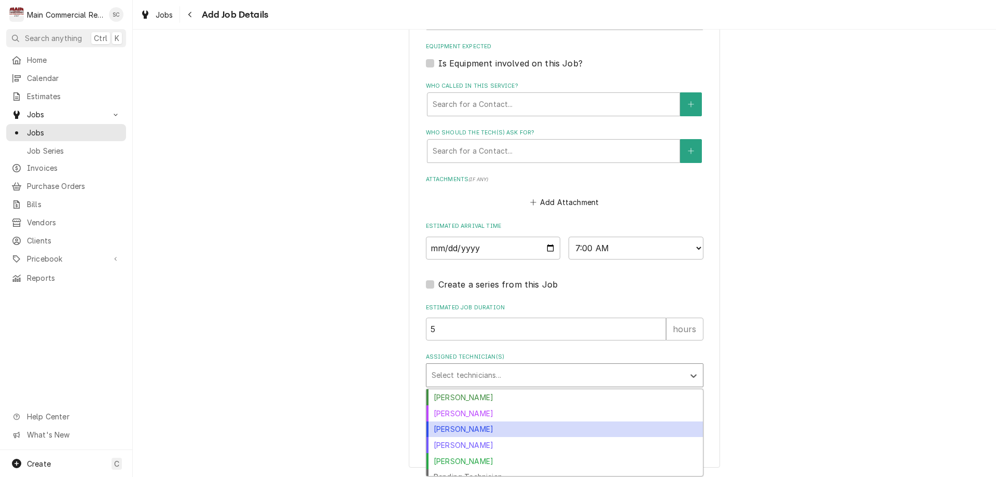
scroll to position [9, 0]
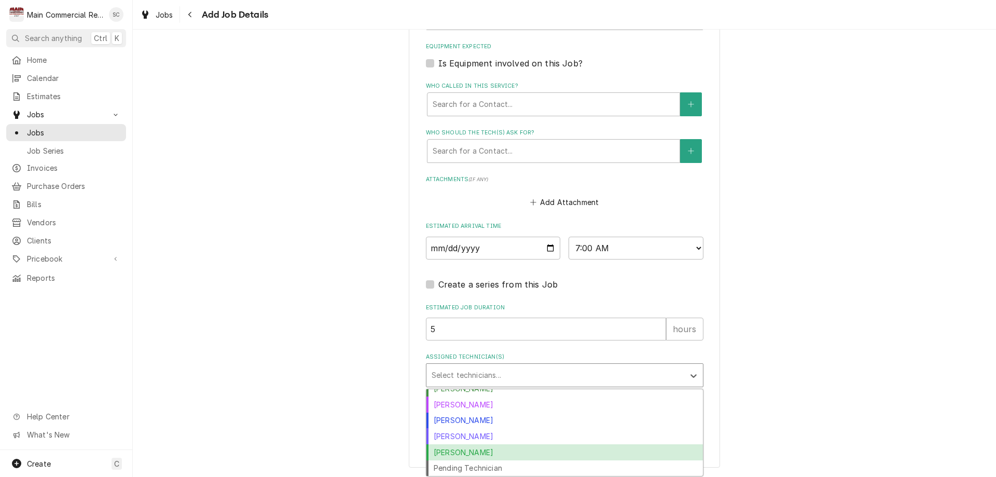
click at [449, 450] on div "Parker Gilbert" at bounding box center [564, 452] width 277 height 16
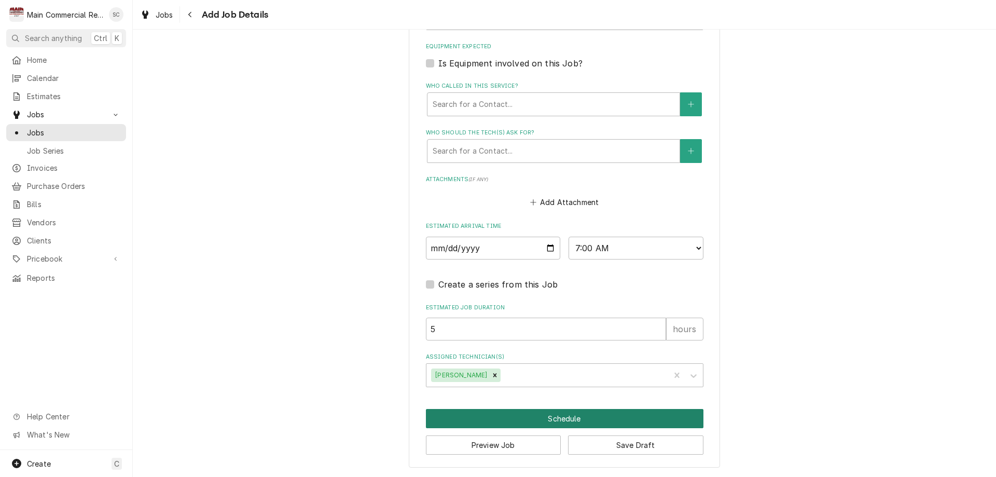
click at [473, 416] on button "Schedule" at bounding box center [565, 418] width 278 height 19
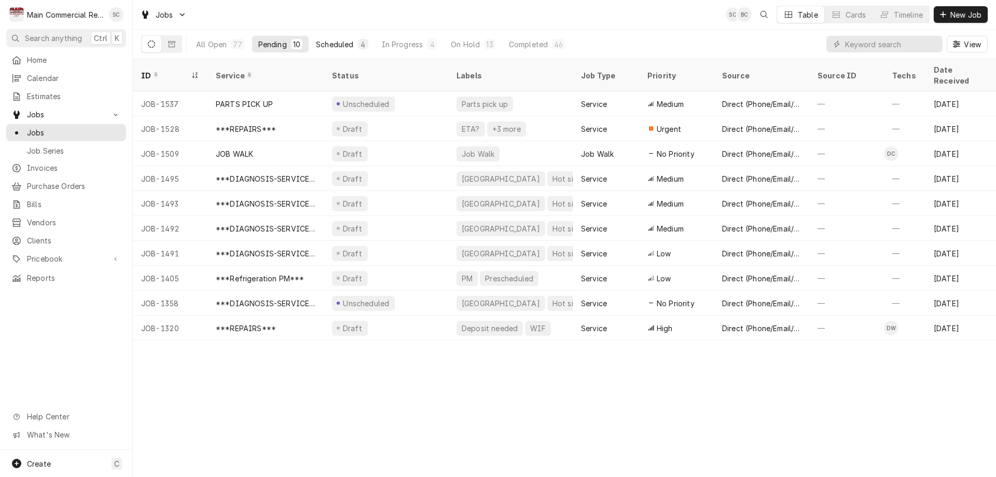
click at [329, 43] on div "Scheduled" at bounding box center [334, 44] width 37 height 11
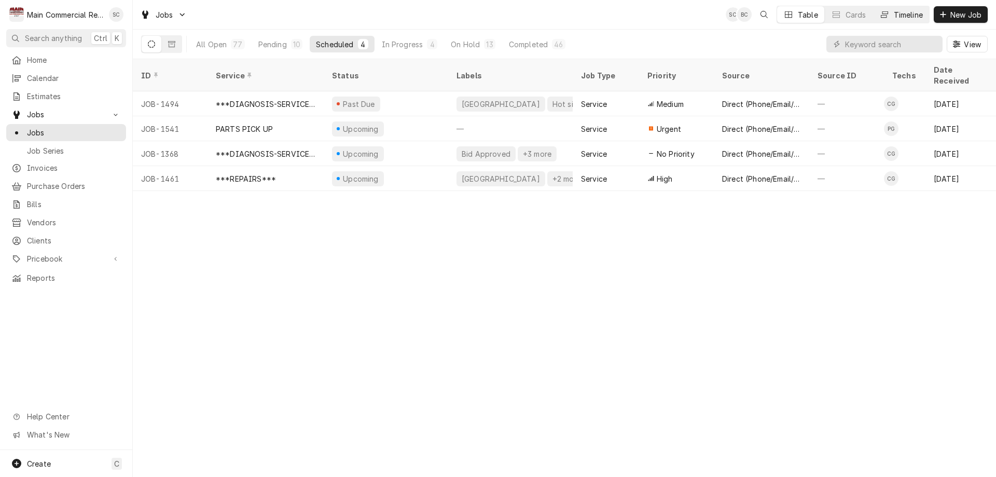
click at [890, 17] on button "Timeline" at bounding box center [901, 14] width 56 height 17
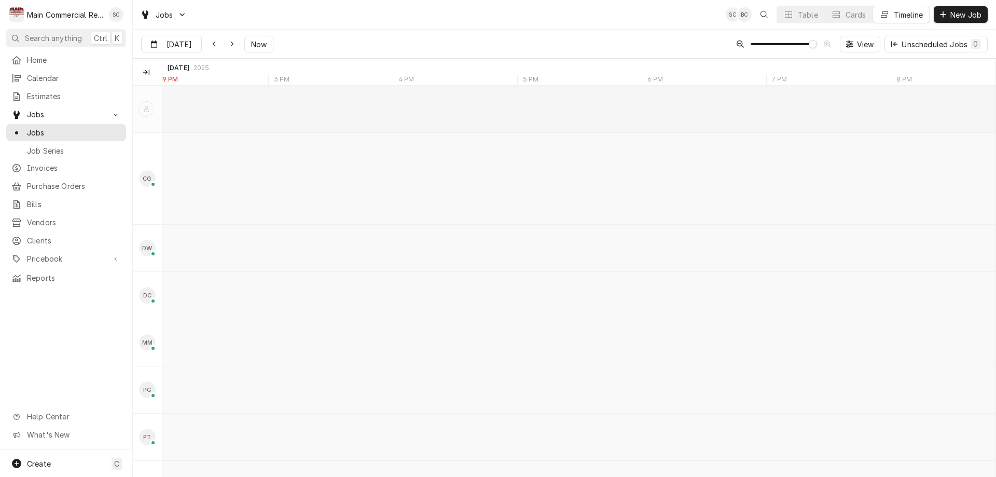
scroll to position [0, 16517]
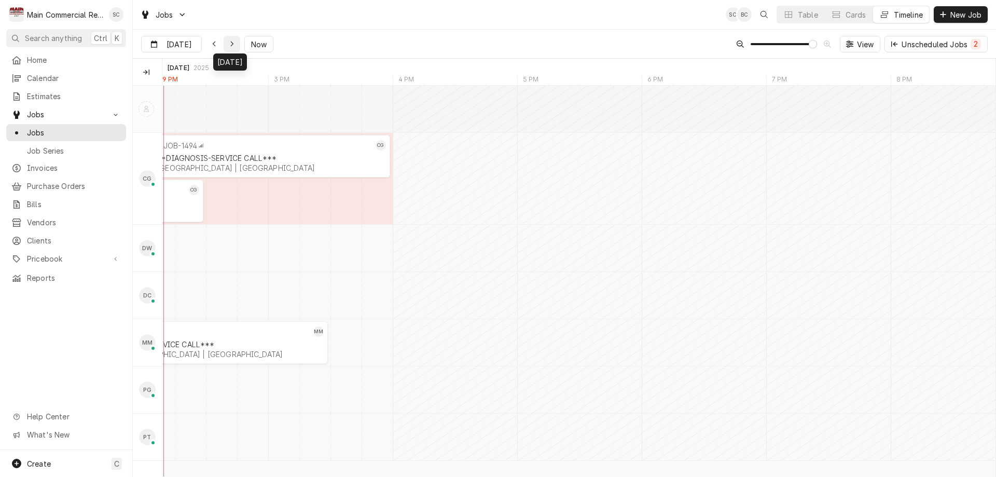
click at [230, 45] on icon "Dynamic Content Wrapper" at bounding box center [231, 45] width 3 height 6
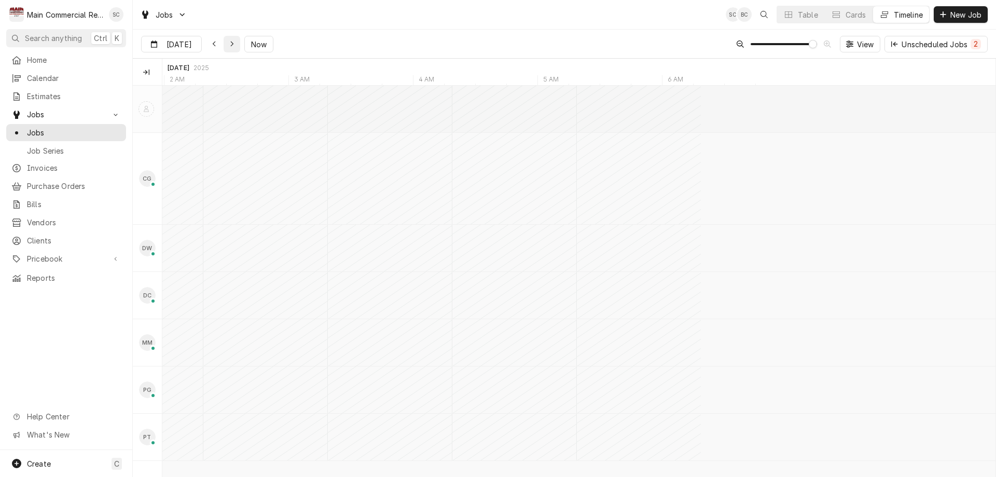
scroll to position [0, 18214]
type input "Oct 9"
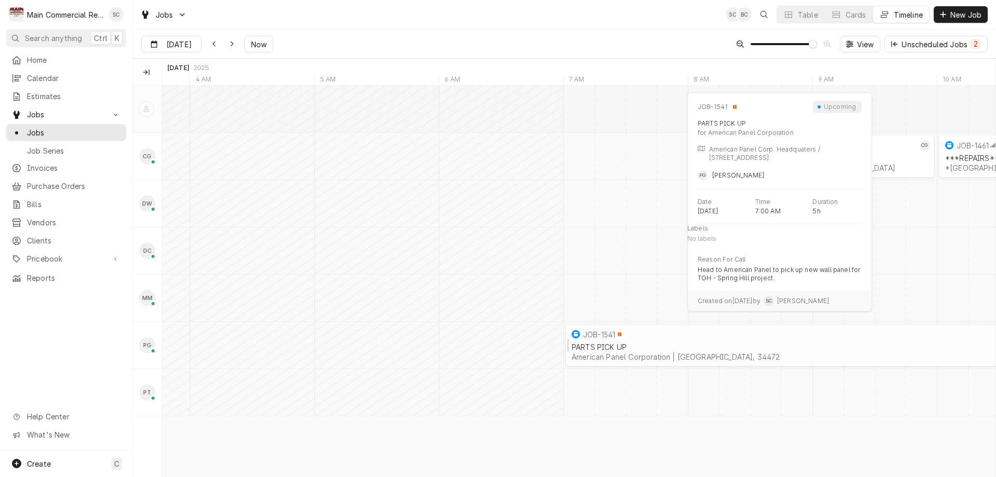
click at [679, 343] on div "PARTS PICK UP" at bounding box center [874, 346] width 605 height 9
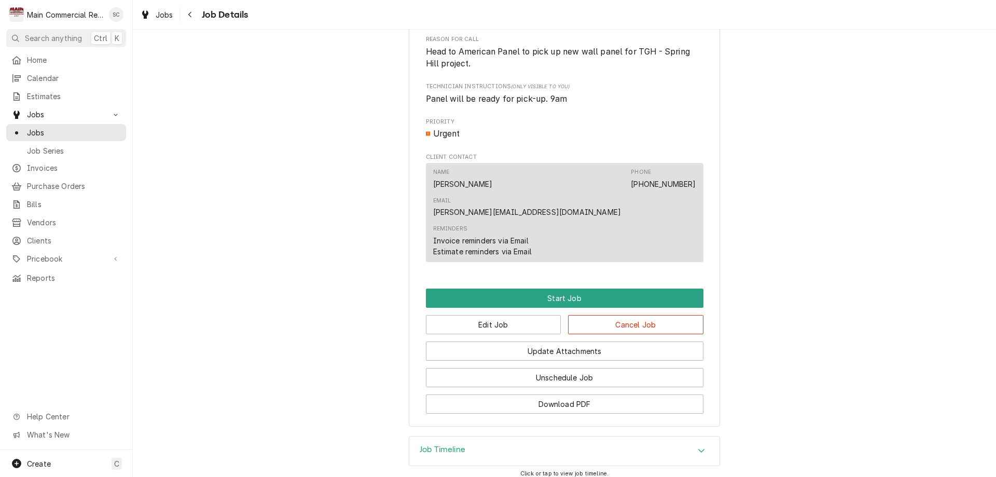
scroll to position [508, 0]
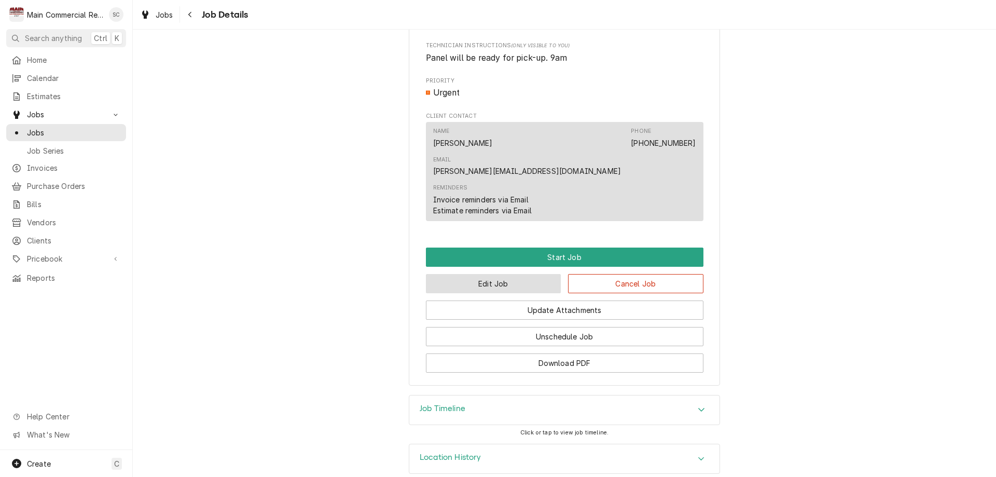
click at [486, 274] on button "Edit Job" at bounding box center [493, 283] width 135 height 19
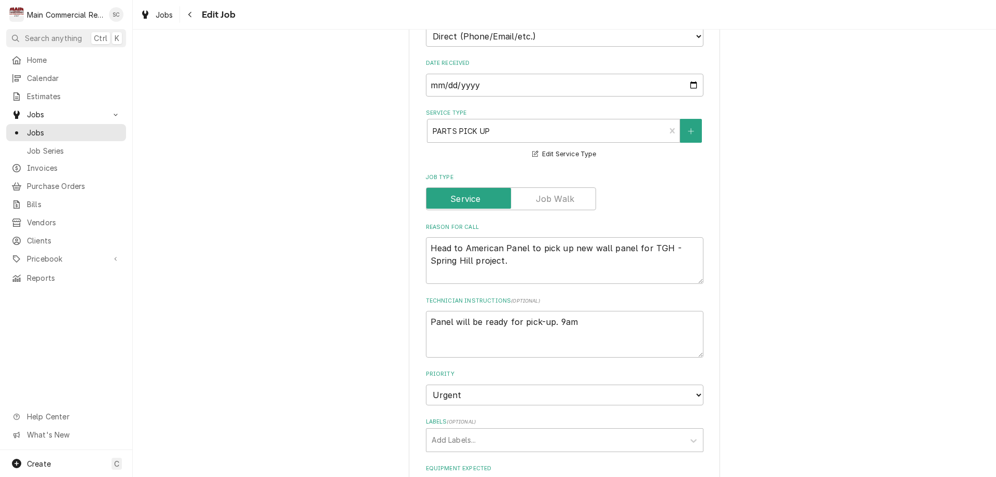
scroll to position [311, 0]
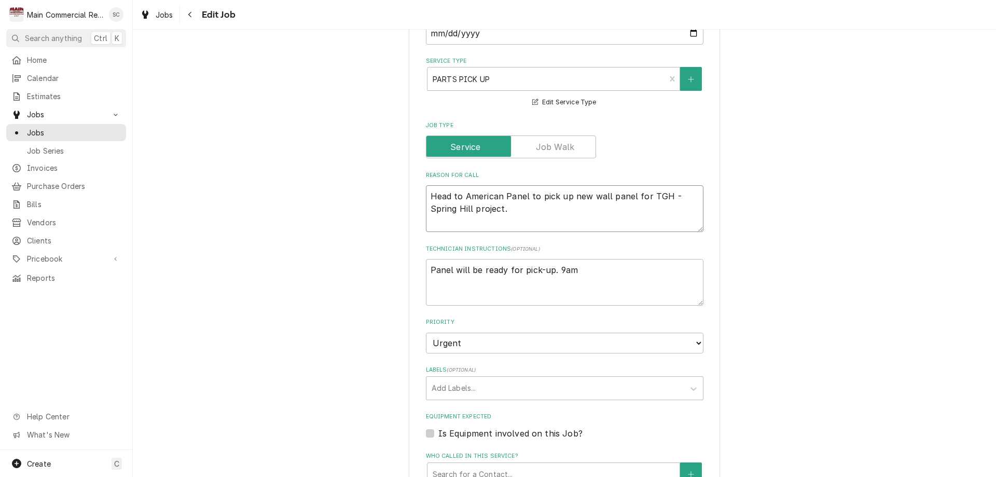
click at [528, 209] on textarea "Head to American Panel to pick up new wall panel for TGH - Spring Hill project." at bounding box center [565, 208] width 278 height 47
type textarea "x"
type textarea "Head to American Panel to pick up new wall panel for TGH - Spring Hill project."
type textarea "x"
type textarea "Head to American Panel to pick up new wall panel for TGH - Spring Hill project.…"
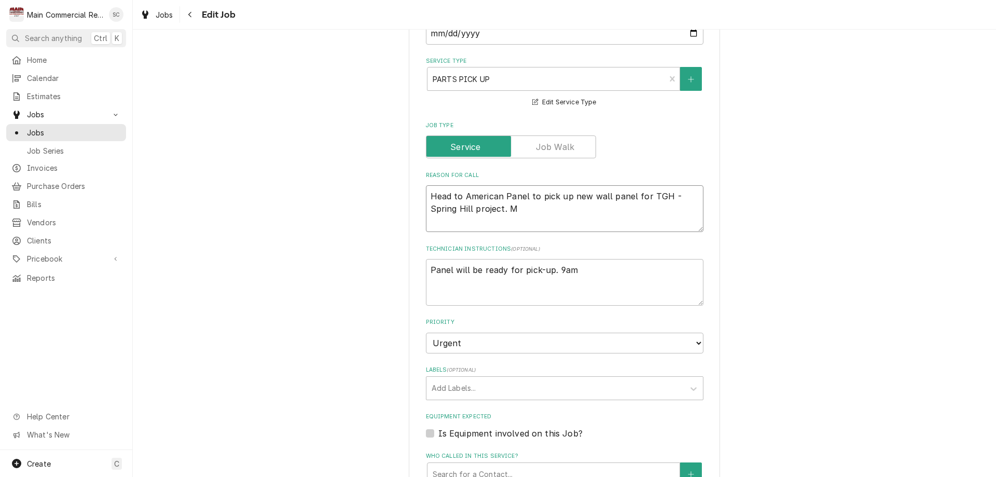
type textarea "x"
type textarea "Head to American Panel to pick up new wall panel for TGH - Spring Hill project.…"
type textarea "x"
type textarea "Head to American Panel to pick up new wall panel for TGH - Spring Hill project.…"
type textarea "x"
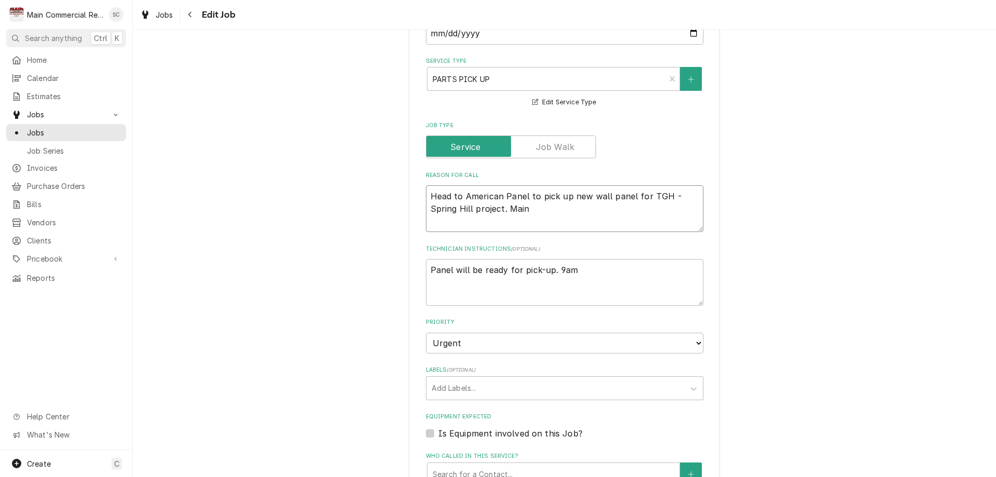
type textarea "Head to American Panel to pick up new wall panel for TGH - Spring Hill project.…"
type textarea "x"
type textarea "Head to American Panel to pick up new wall panel for TGH - Spring Hill project.…"
type textarea "x"
type textarea "Head to American Panel to pick up new wall panel for TGH - Spring Hill project.…"
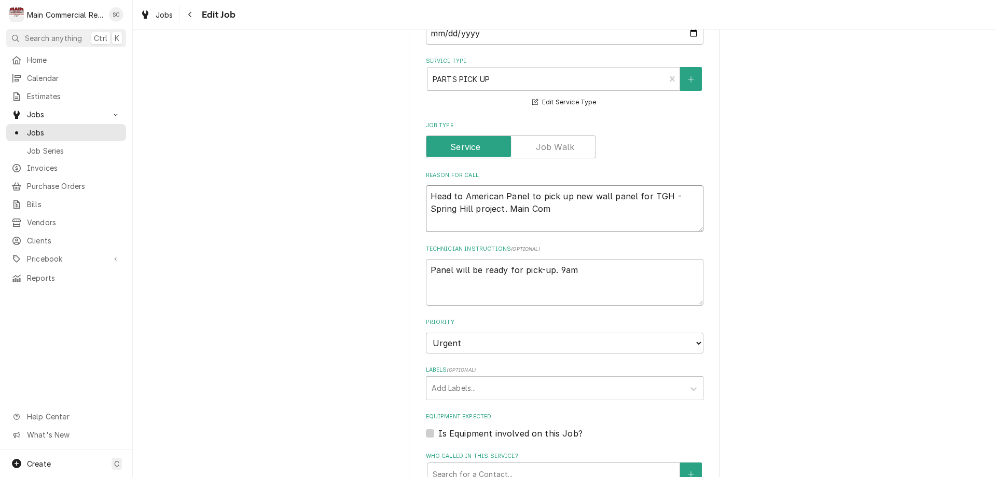
type textarea "x"
type textarea "Head to American Panel to pick up new wall panel for TGH - Spring Hill project.…"
type textarea "x"
type textarea "Head to American Panel to pick up new wall panel for TGH - Spring Hill project.…"
type textarea "x"
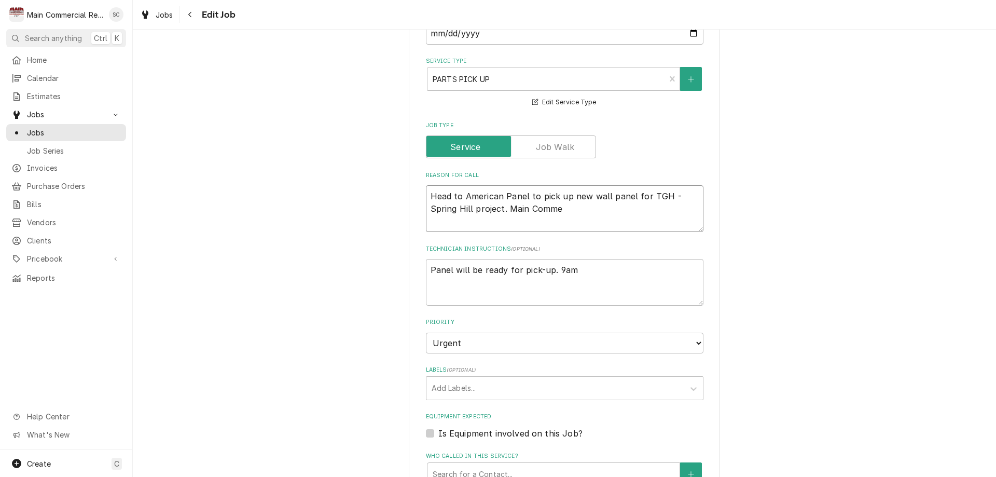
type textarea "Head to American Panel to pick up new wall panel for TGH - Spring Hill project.…"
type textarea "x"
type textarea "Head to American Panel to pick up new wall panel for TGH - Spring Hill project.…"
type textarea "x"
type textarea "Head to American Panel to pick up new wall panel for TGH - Spring Hill project.…"
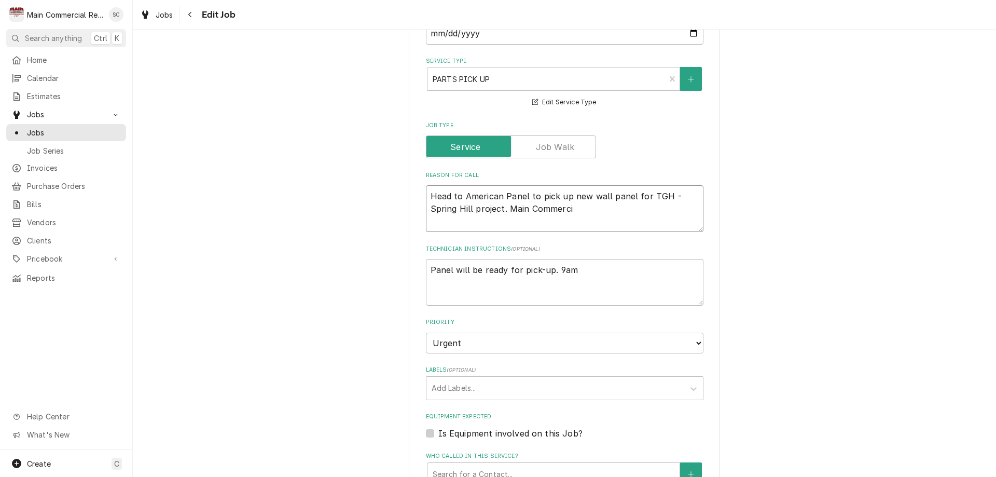
type textarea "x"
type textarea "Head to American Panel to pick up new wall panel for TGH - Spring Hill project.…"
type textarea "x"
type textarea "Head to American Panel to pick up new wall panel for TGH - Spring Hill project.…"
type textarea "x"
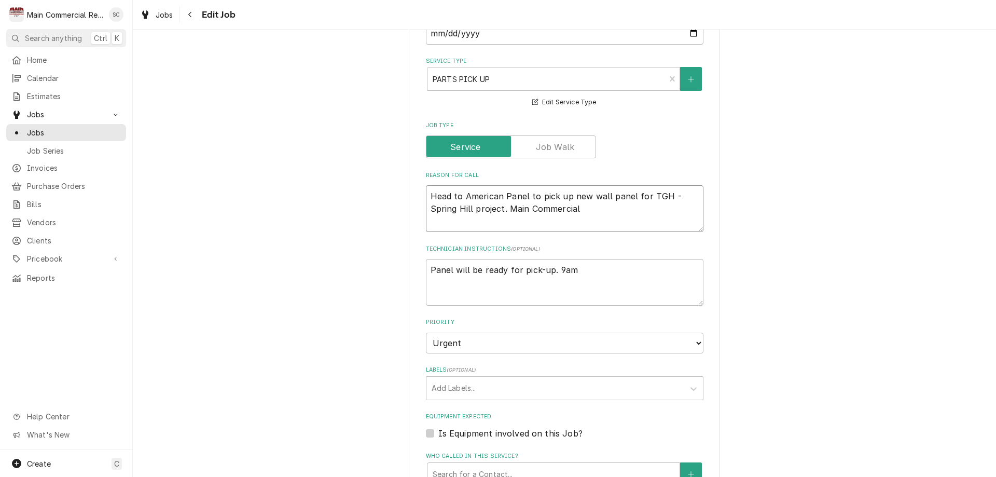
type textarea "Head to American Panel to pick up new wall panel for TGH - Spring Hill project.…"
type textarea "x"
type textarea "Head to American Panel to pick up new wall panel for TGH - Spring Hill project.…"
type textarea "x"
type textarea "Head to American Panel to pick up new wall panel for TGH - Spring Hill project.…"
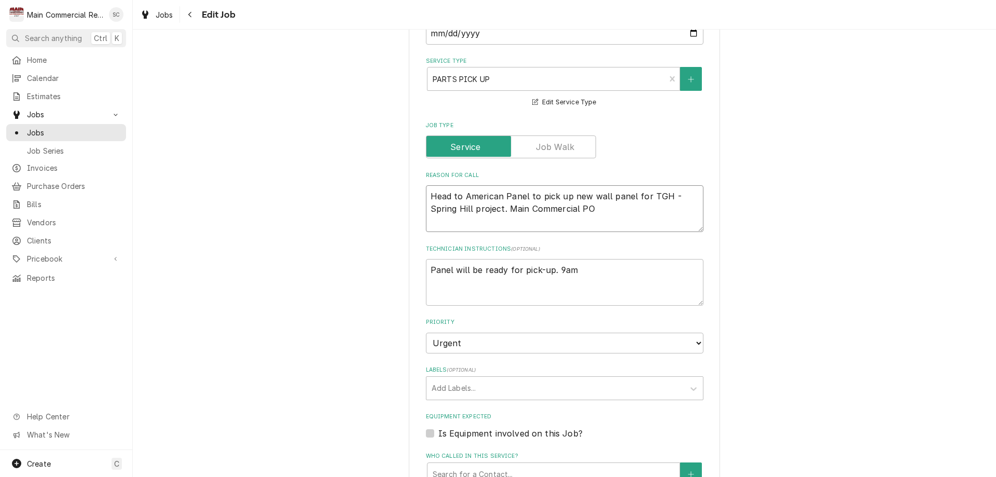
type textarea "x"
type textarea "Head to American Panel to pick up new wall panel for TGH - Spring Hill project.…"
paste textarea "PO#70659"
type textarea "x"
type textarea "Head to American Panel to pick up new wall panel for TGH - Spring Hill project.…"
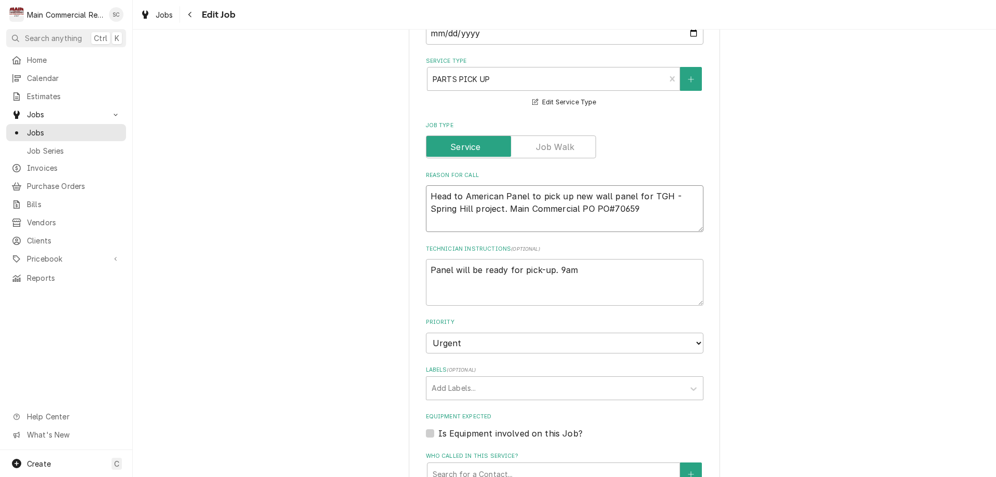
click at [589, 206] on textarea "Head to American Panel to pick up new wall panel for TGH - Spring Hill project.…" at bounding box center [565, 208] width 278 height 47
type textarea "x"
type textarea "Head to American Panel to pick up new wall panel for TGH - Spring Hill project.…"
type textarea "x"
type textarea "Head to American Panel to pick up new wall panel for TGH - Spring Hill project.…"
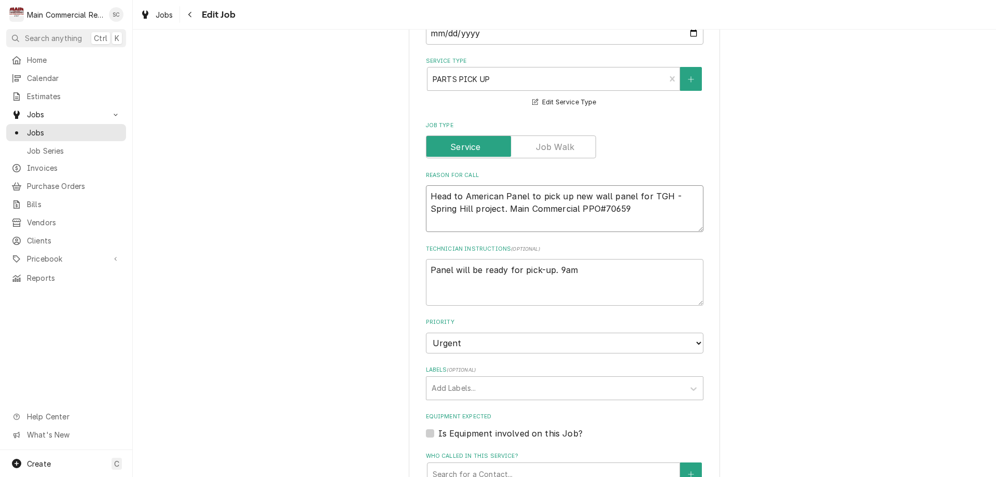
type textarea "x"
type textarea "Head to American Panel to pick up new wall panel for TGH - Spring Hill project.…"
type textarea "x"
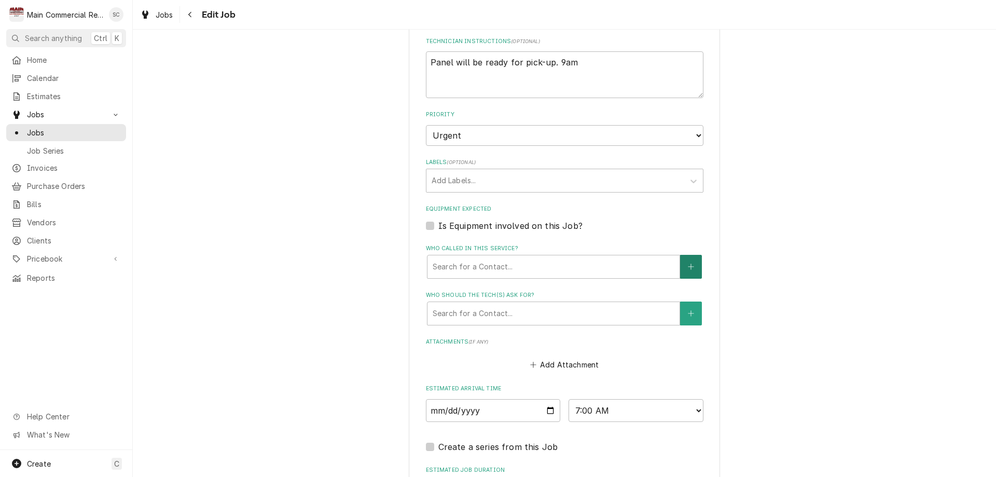
type textarea "Head to American Panel to pick up new wall panel for TGH - Spring Hill project.…"
click at [688, 269] on icon "Create New Contact" at bounding box center [691, 266] width 6 height 7
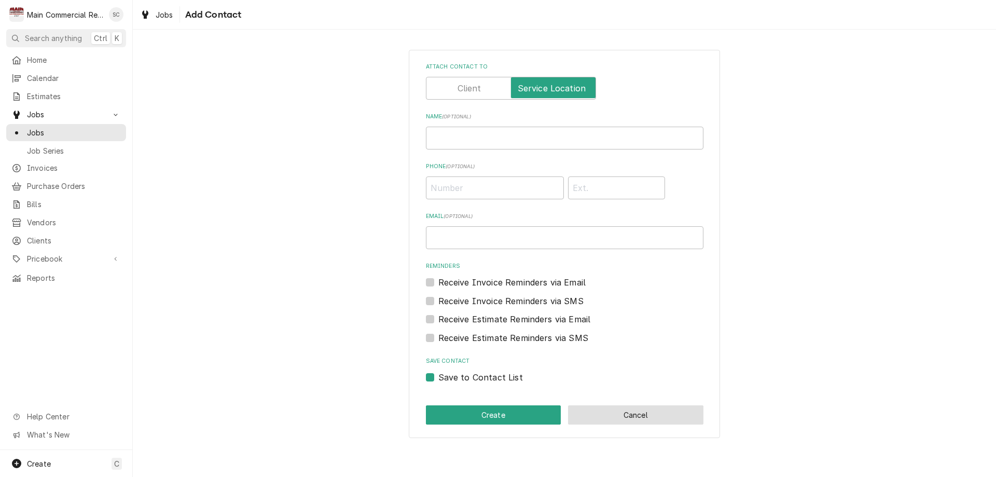
click at [592, 408] on button "Cancel" at bounding box center [635, 414] width 135 height 19
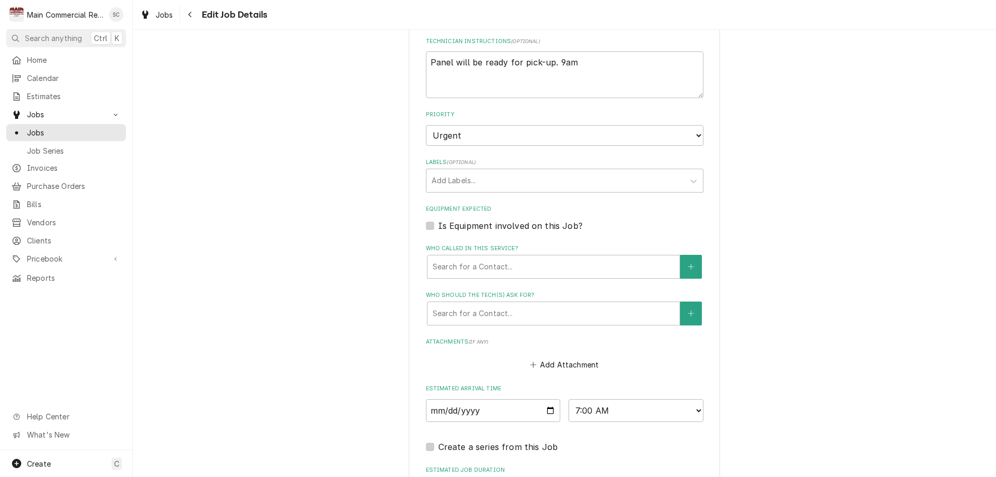
type textarea "x"
click at [688, 316] on icon "Create New Contact" at bounding box center [691, 313] width 6 height 7
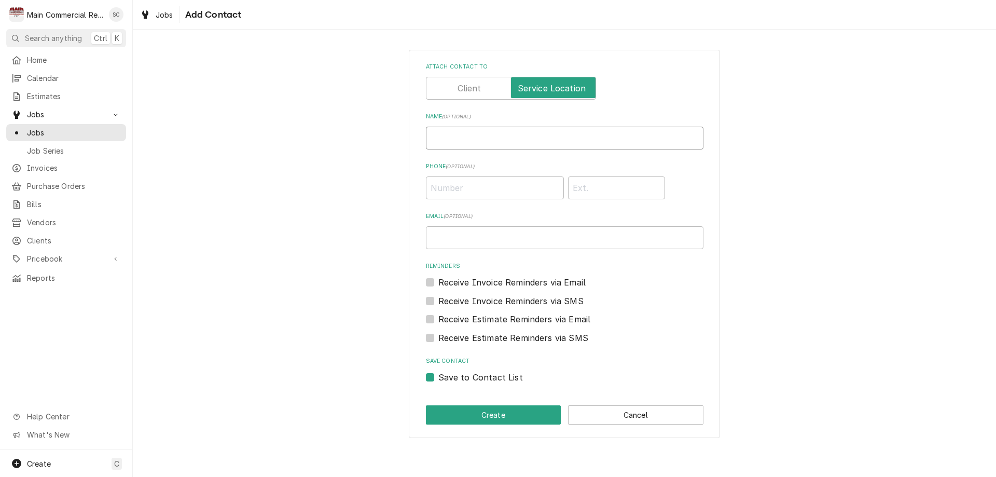
click at [464, 134] on input "Name ( optional )" at bounding box center [565, 138] width 278 height 23
paste input "Internal Sales Manager"
type input "Megan West - Assistant Internal Sales Manager"
click at [485, 418] on button "Create" at bounding box center [493, 414] width 135 height 19
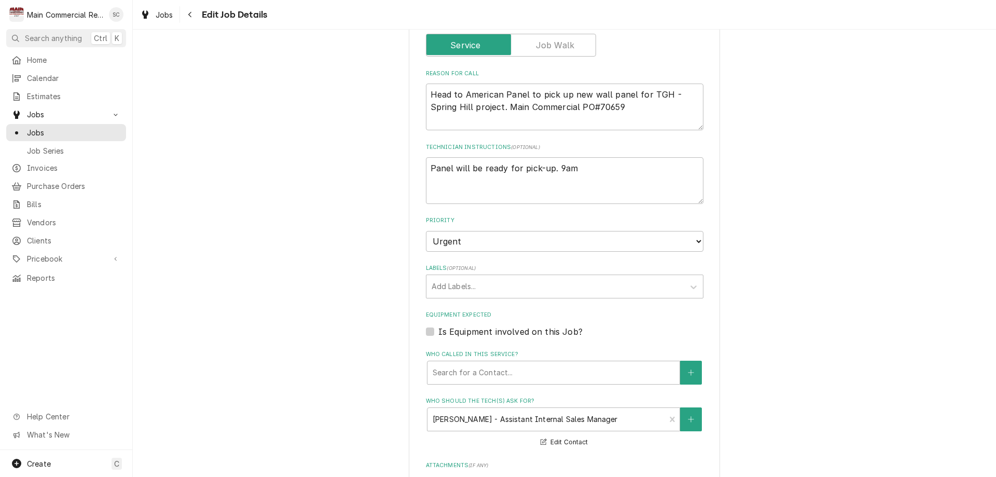
scroll to position [361, 0]
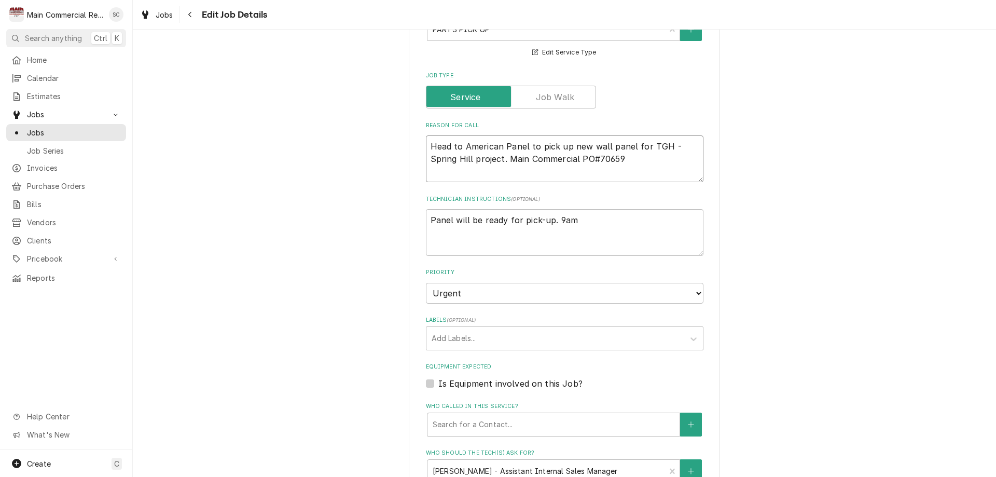
click at [516, 174] on textarea "Head to American Panel to pick up new wall panel for TGH - Spring Hill project.…" at bounding box center [565, 158] width 278 height 47
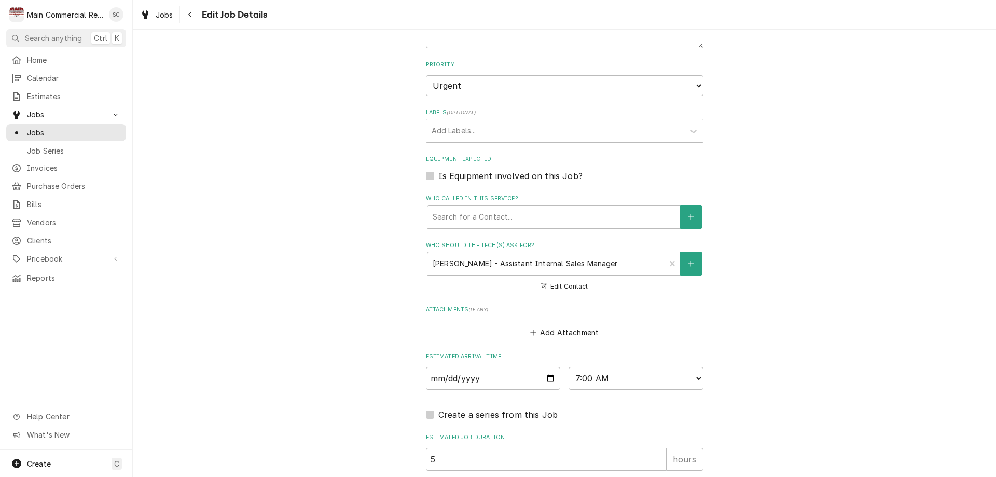
scroll to position [672, 0]
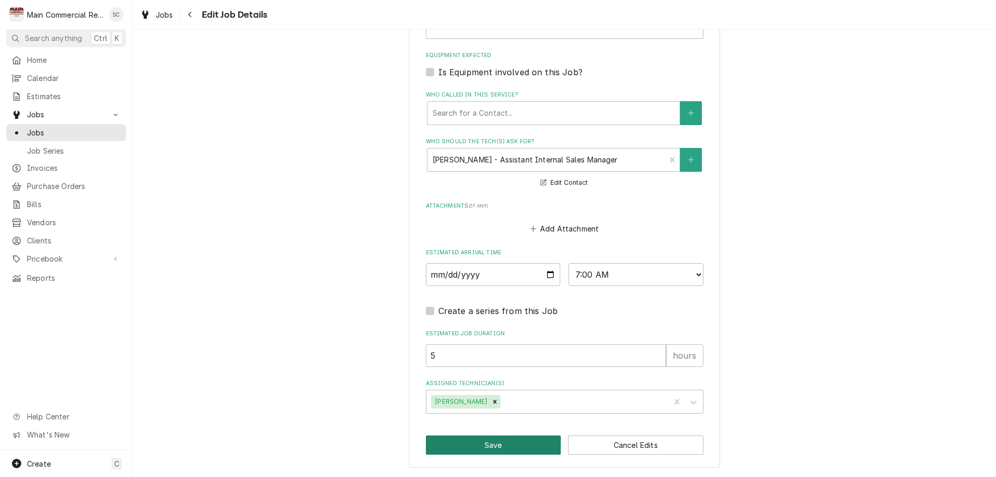
click at [488, 441] on button "Save" at bounding box center [493, 444] width 135 height 19
type textarea "x"
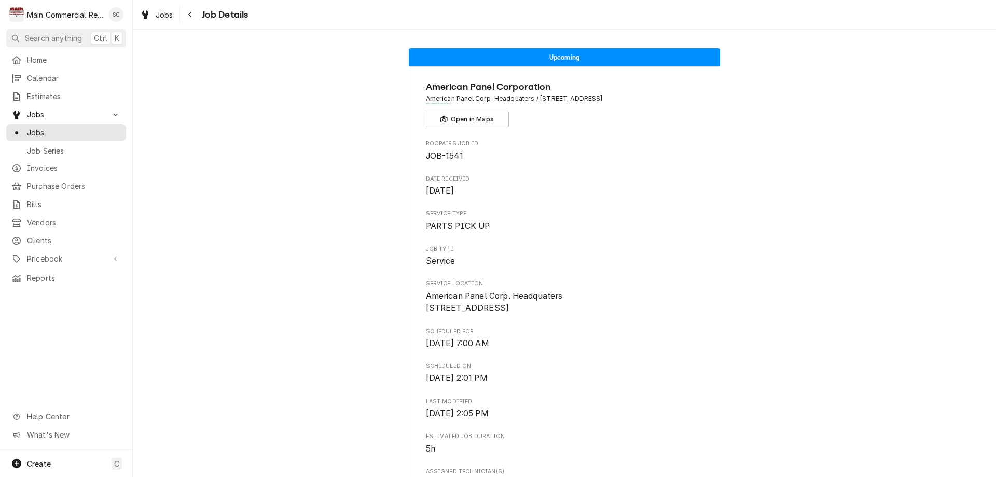
click at [50, 14] on div "Main Commercial Refrigeration Service" at bounding box center [65, 14] width 76 height 11
click at [54, 10] on div "Main Commercial Refrigeration Service" at bounding box center [65, 14] width 76 height 11
click at [35, 59] on span "Home" at bounding box center [74, 59] width 94 height 11
